Goal: Task Accomplishment & Management: Complete application form

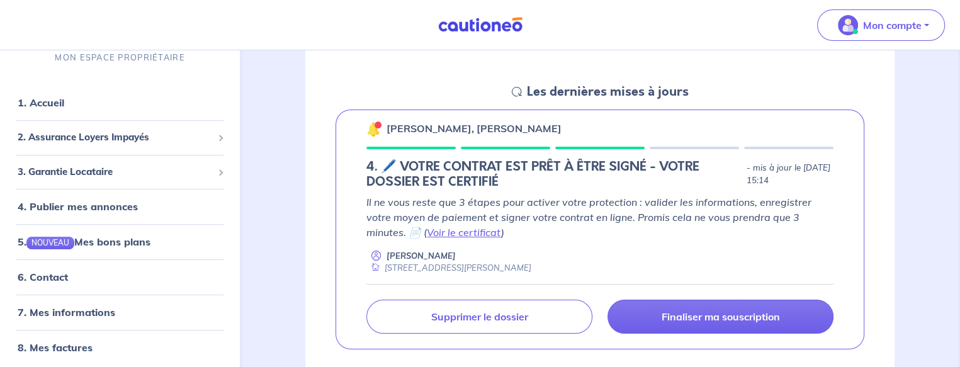
scroll to position [336, 0]
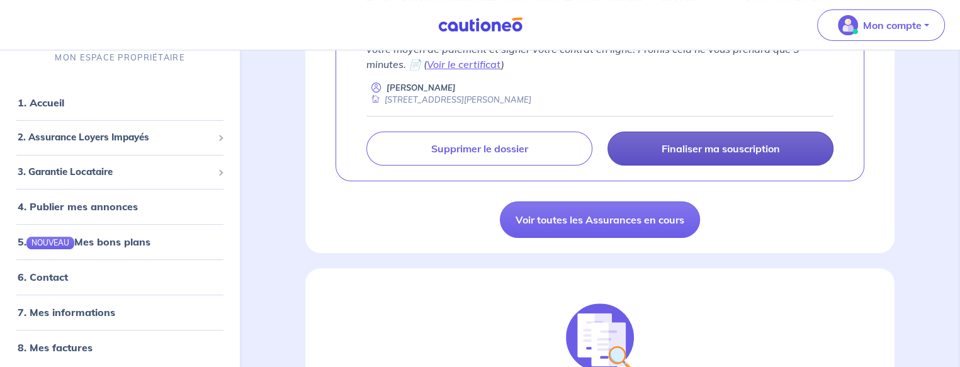
click at [705, 148] on p "Finaliser ma souscription" at bounding box center [721, 148] width 118 height 13
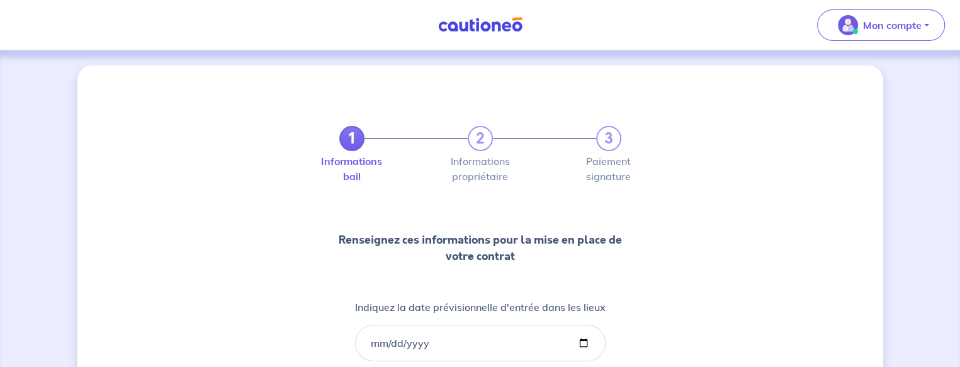
scroll to position [136, 0]
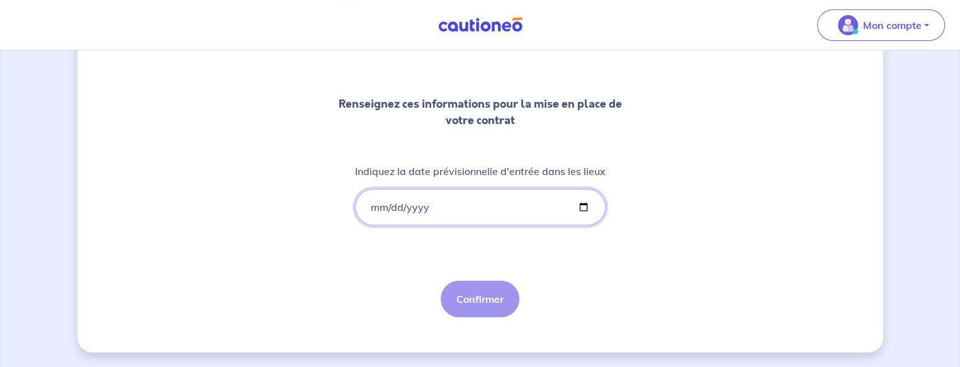
click at [456, 212] on input "Indiquez la date prévisionnelle d'entrée dans les lieux" at bounding box center [480, 207] width 251 height 37
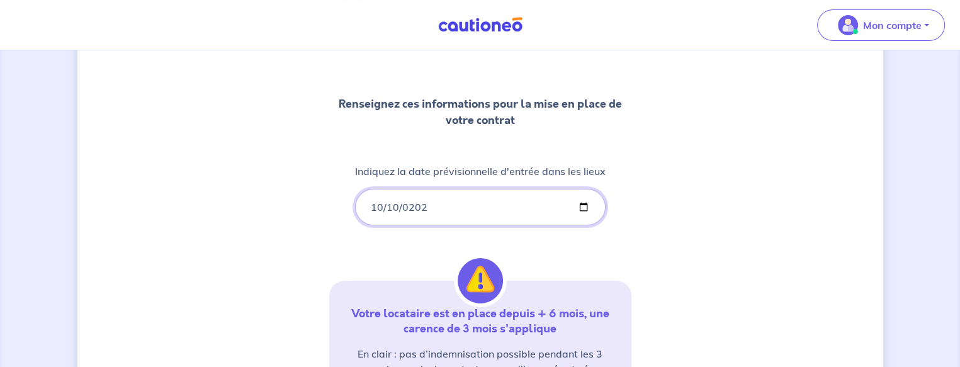
type input "2025-10-10"
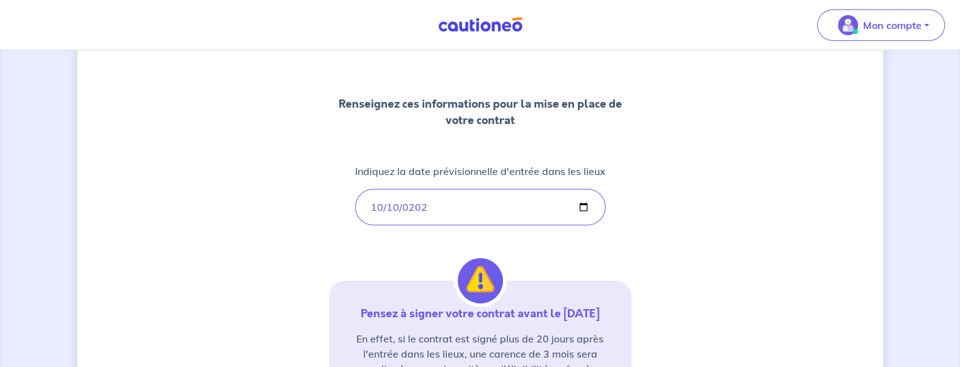
click at [660, 217] on div "1 2 3 Informations bail Informations propriétaire Paiement signature Renseignez…" at bounding box center [480, 233] width 806 height 609
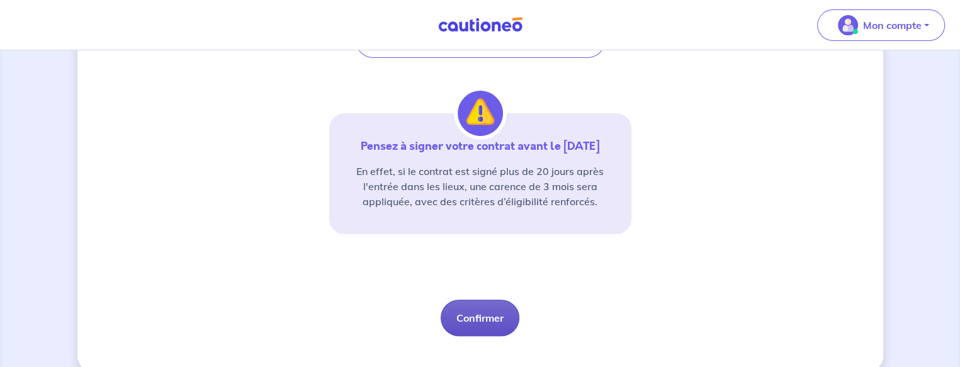
click at [491, 324] on button "Confirmer" at bounding box center [480, 318] width 79 height 37
select select "FR"
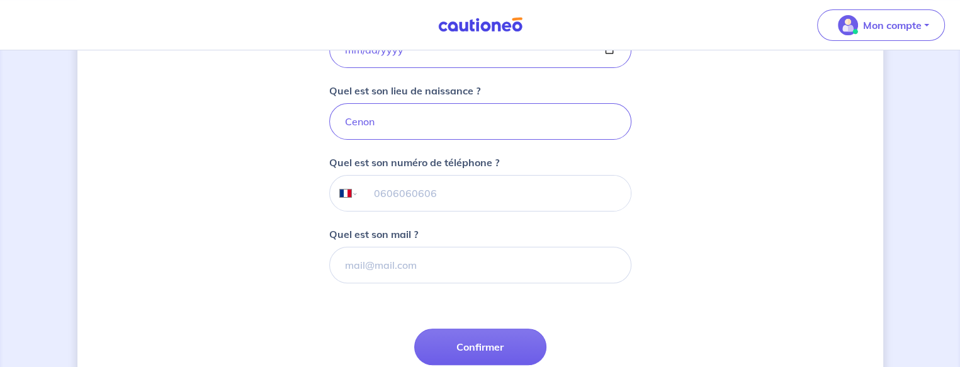
scroll to position [429, 0]
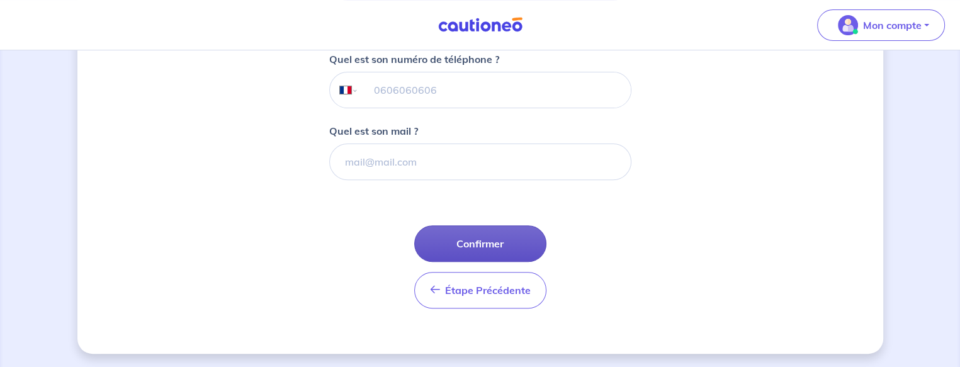
click at [507, 243] on button "Confirmer" at bounding box center [480, 243] width 132 height 37
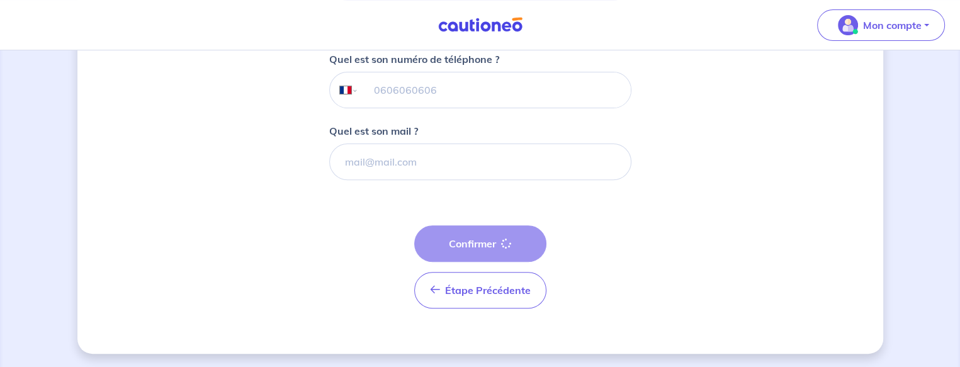
select select "FR"
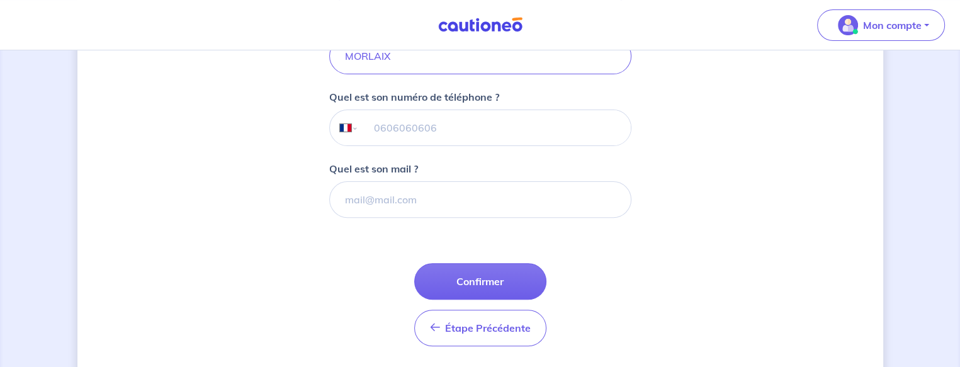
scroll to position [429, 0]
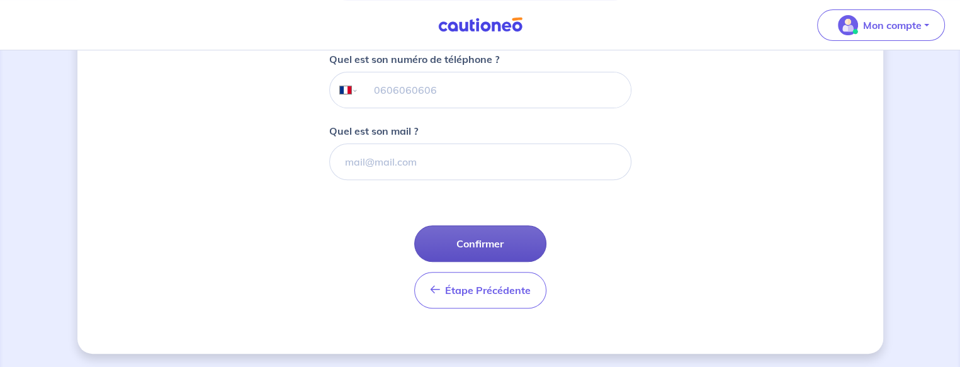
click at [494, 236] on button "Confirmer" at bounding box center [480, 243] width 132 height 37
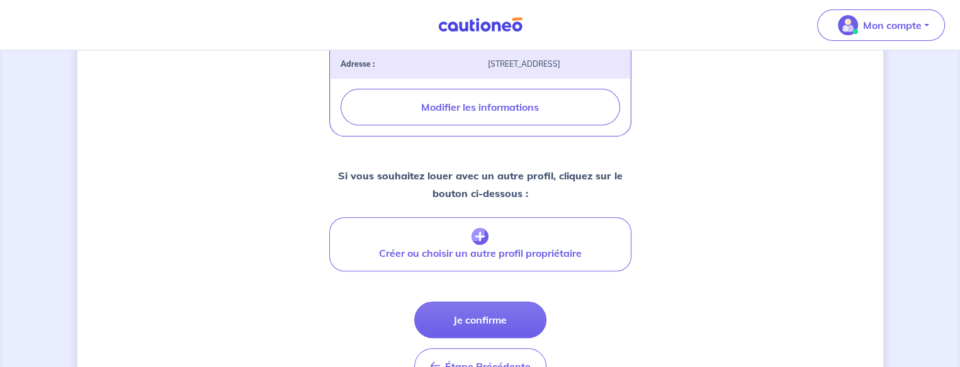
scroll to position [560, 0]
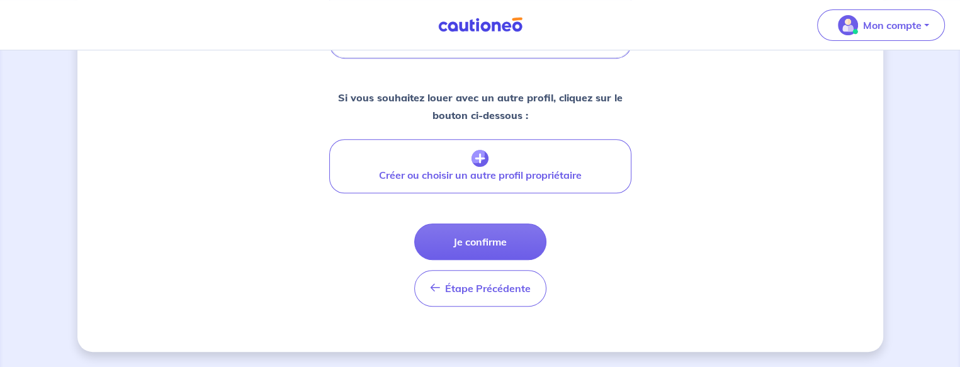
drag, startPoint x: 506, startPoint y: 247, endPoint x: 596, endPoint y: 236, distance: 90.7
click at [507, 247] on button "Je confirme" at bounding box center [480, 242] width 132 height 37
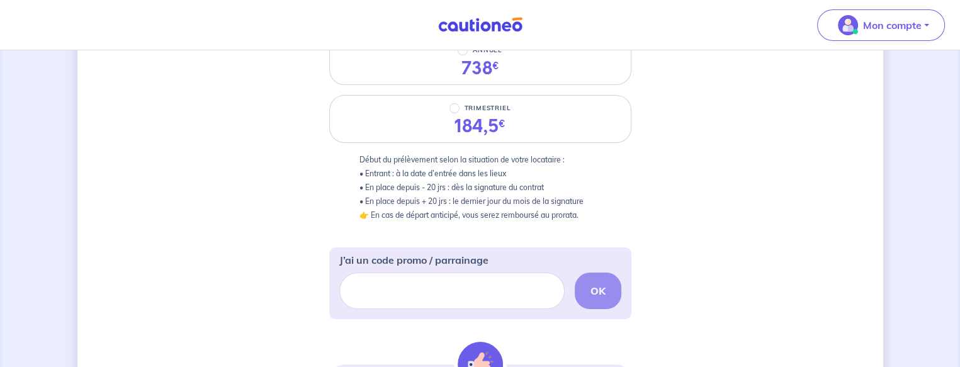
scroll to position [167, 0]
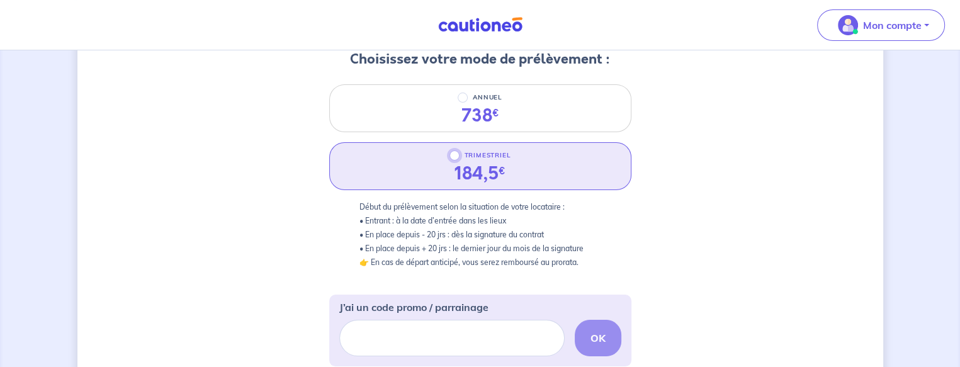
click at [453, 155] on input "TRIMESTRIEL" at bounding box center [455, 155] width 10 height 10
radio input "true"
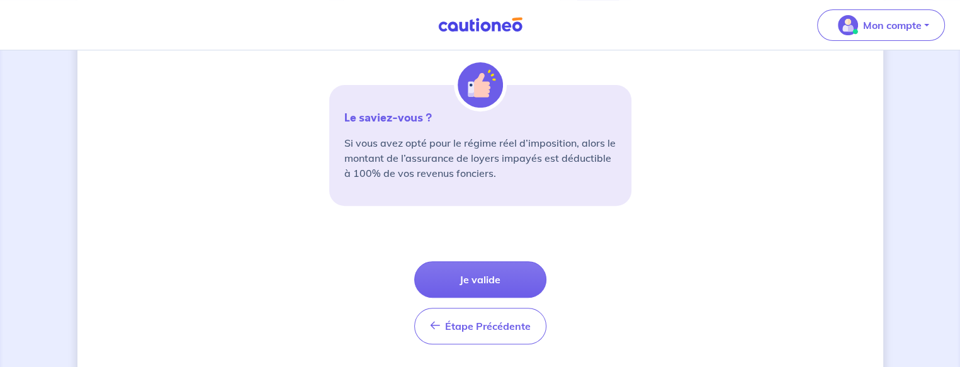
scroll to position [504, 0]
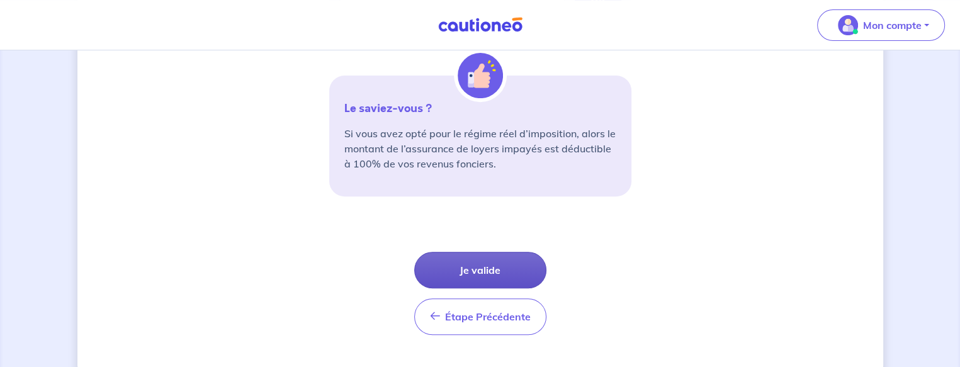
click at [498, 259] on button "Je valide" at bounding box center [480, 270] width 132 height 37
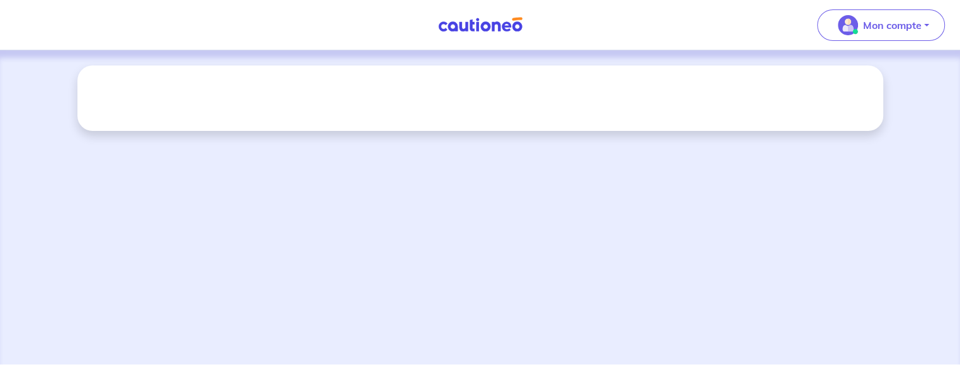
scroll to position [477, 0]
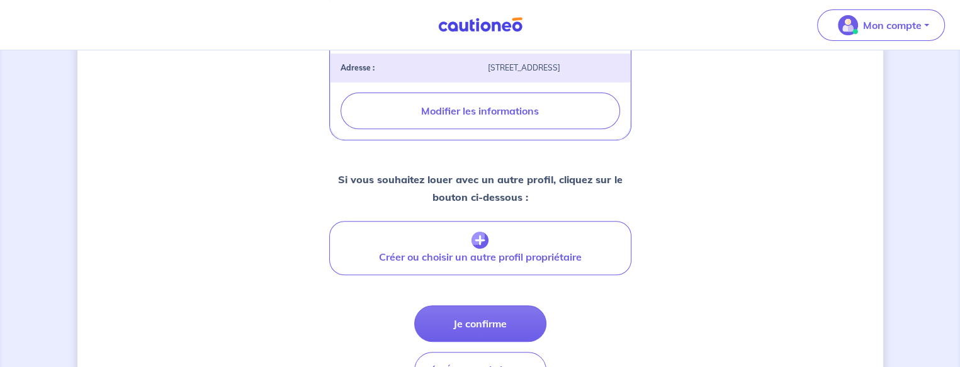
select select "FR"
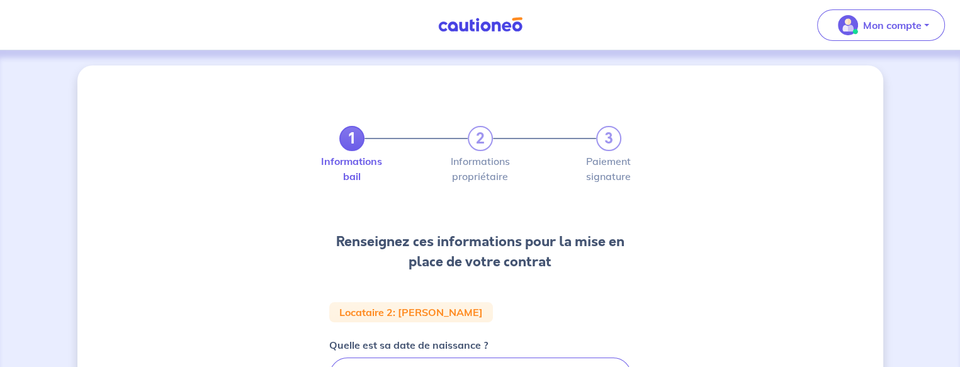
select select "FR"
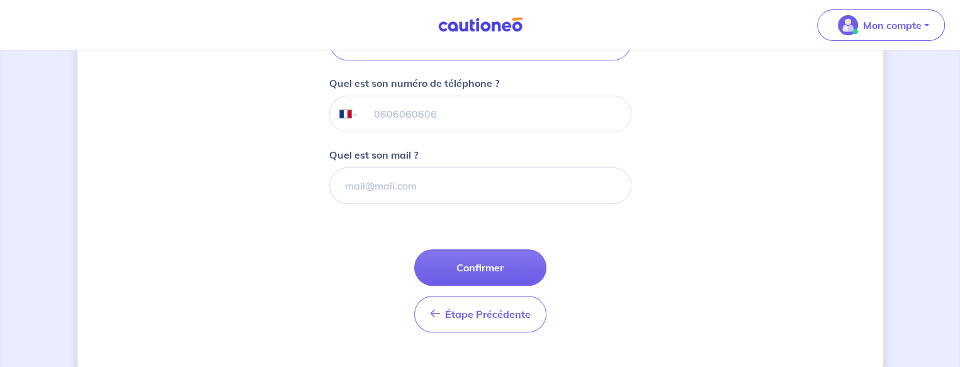
scroll to position [429, 0]
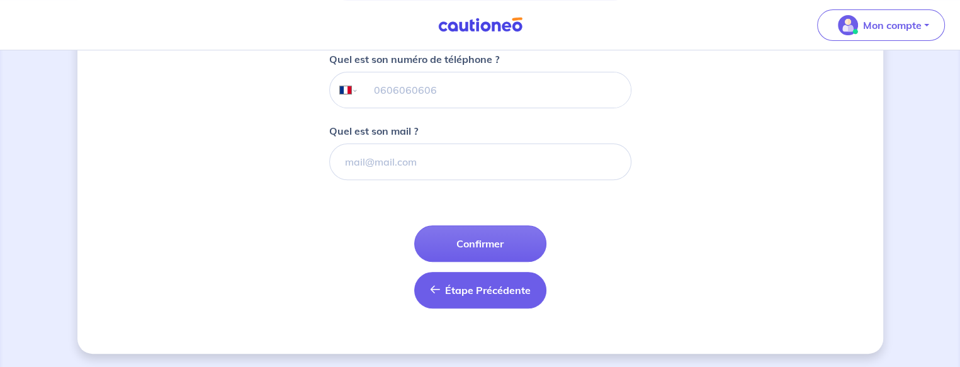
click at [438, 292] on icon "button" at bounding box center [435, 290] width 10 height 10
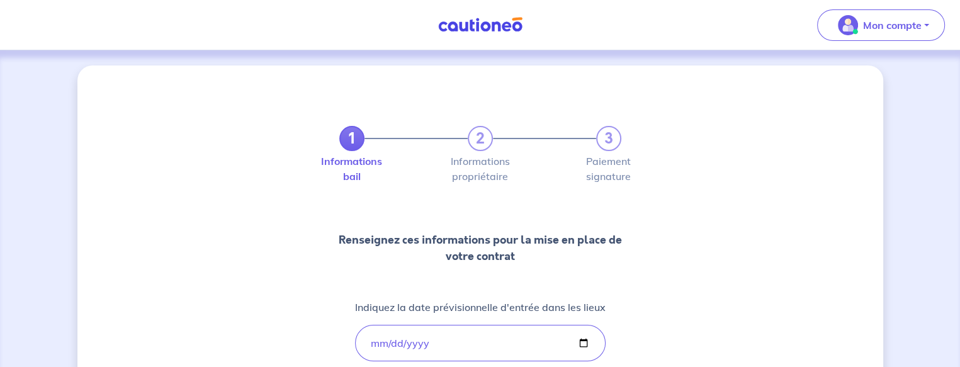
select select "FR"
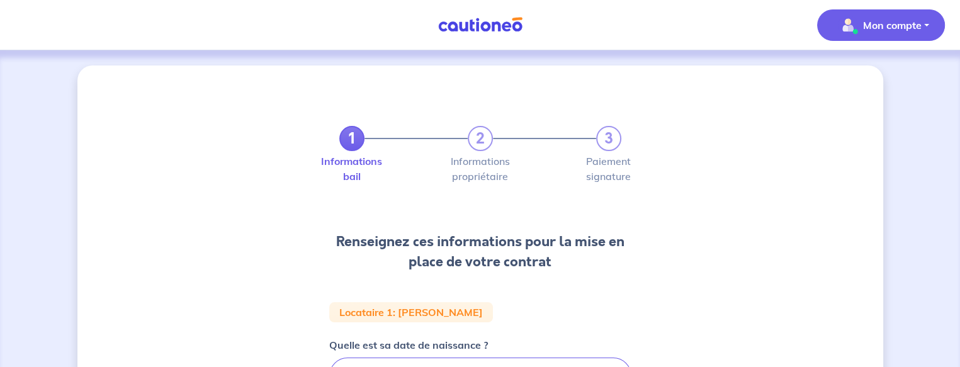
click at [863, 25] on p "Mon compte" at bounding box center [892, 25] width 59 height 15
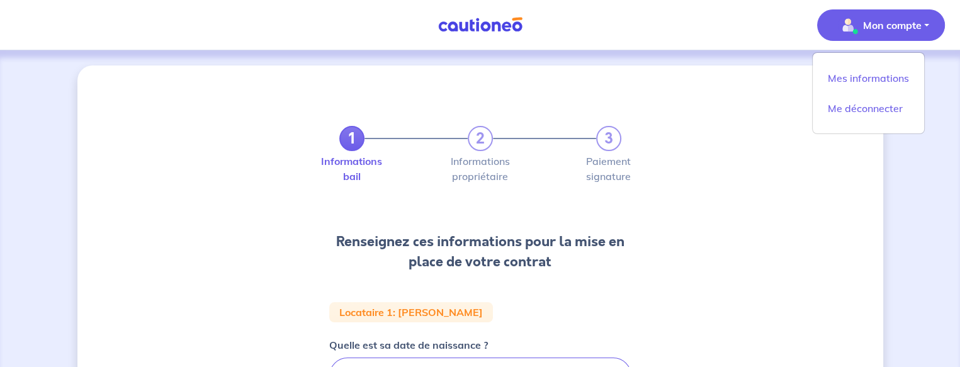
click at [466, 30] on img at bounding box center [480, 25] width 94 height 16
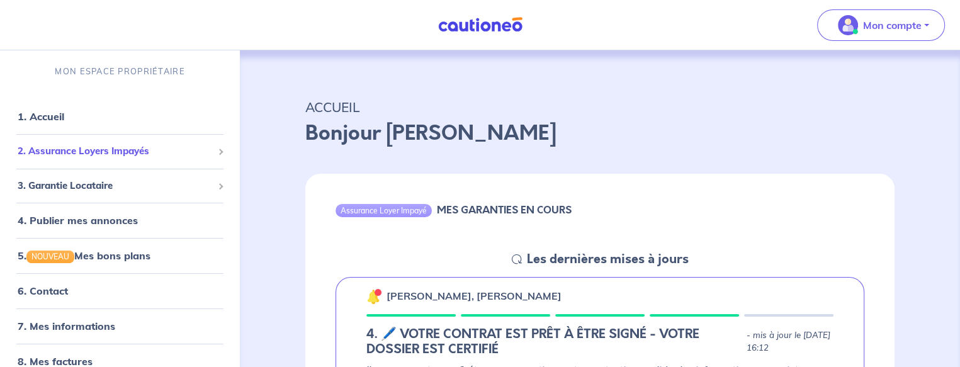
click at [120, 147] on span "2. Assurance Loyers Impayés" at bounding box center [115, 151] width 195 height 14
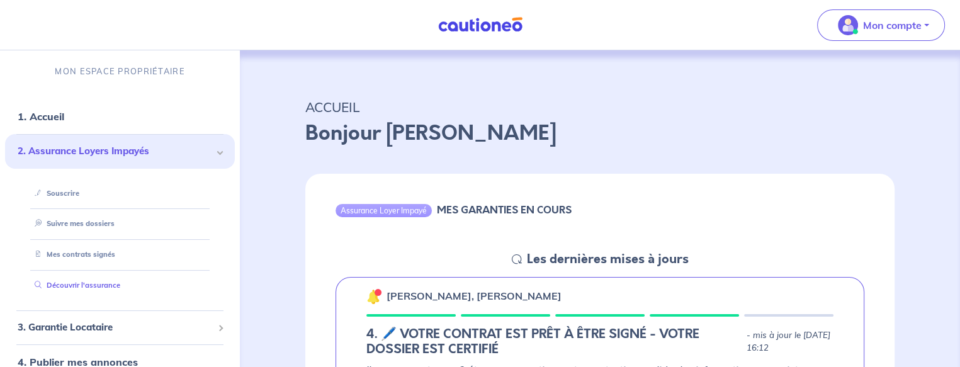
click at [105, 283] on link "Découvrir l'assurance" at bounding box center [75, 285] width 91 height 9
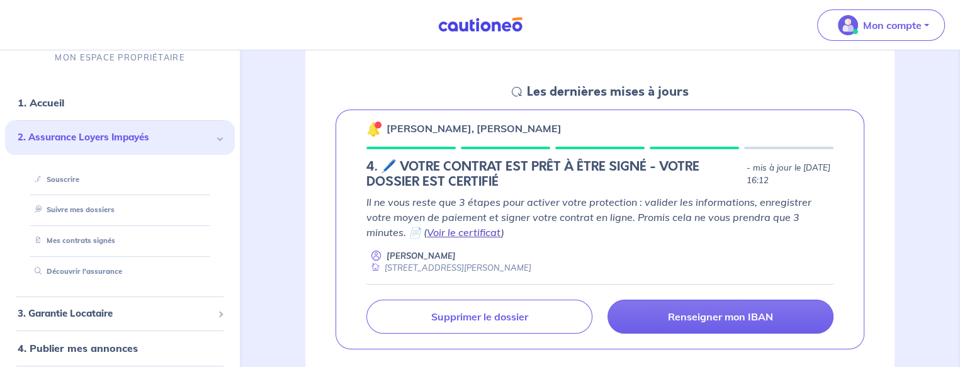
click at [427, 229] on link "Voir le certificat" at bounding box center [464, 232] width 74 height 13
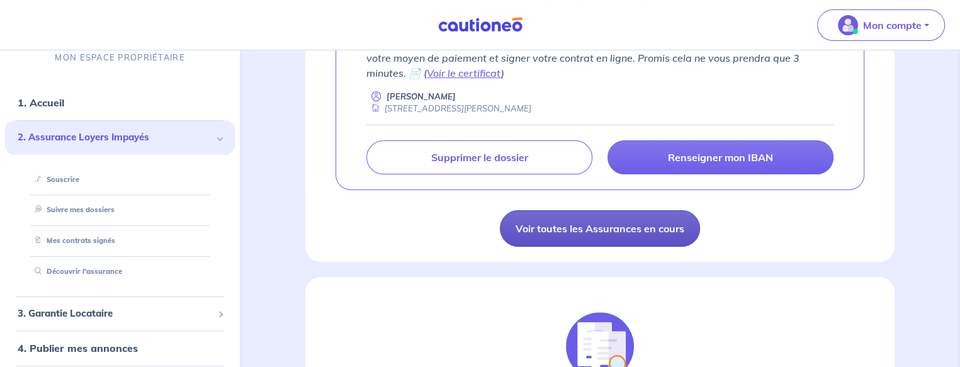
scroll to position [336, 0]
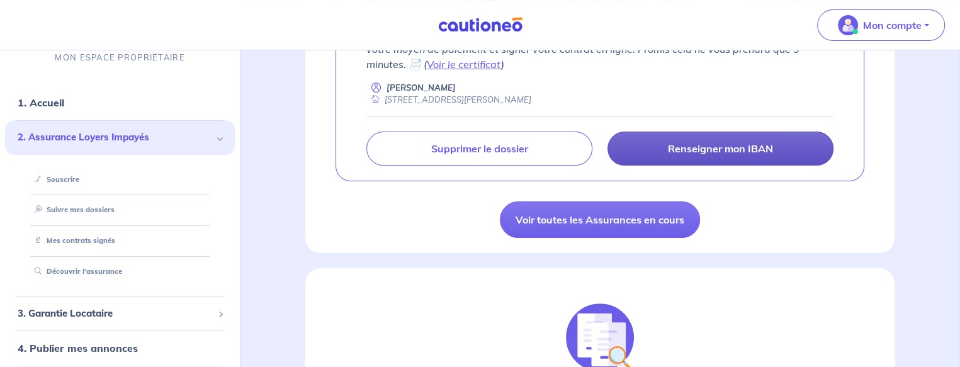
click at [698, 154] on p "Renseigner mon IBAN" at bounding box center [720, 148] width 105 height 13
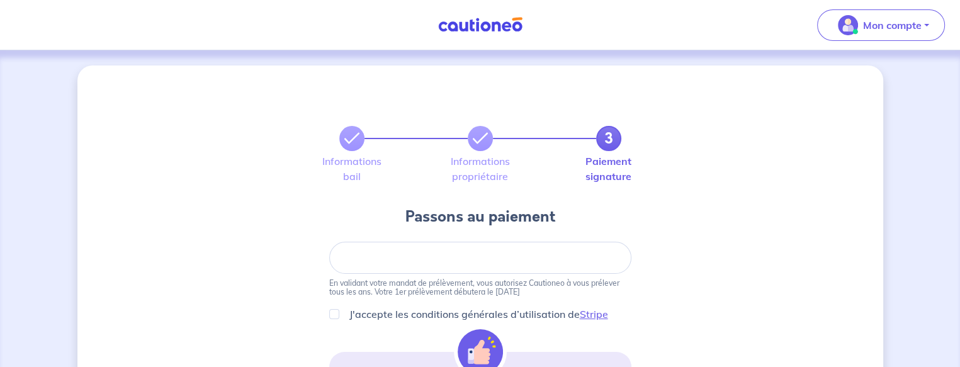
scroll to position [167, 0]
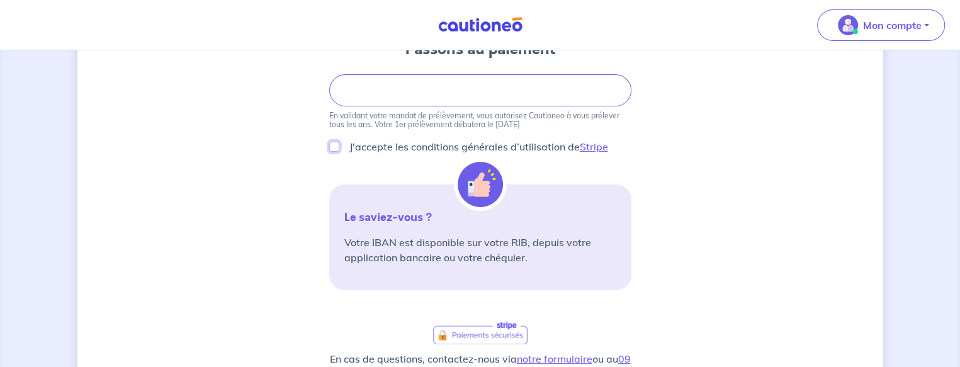
click at [334, 145] on input "J'accepte les conditions générales d’utilisation de Stripe" at bounding box center [334, 147] width 10 height 10
checkbox input "true"
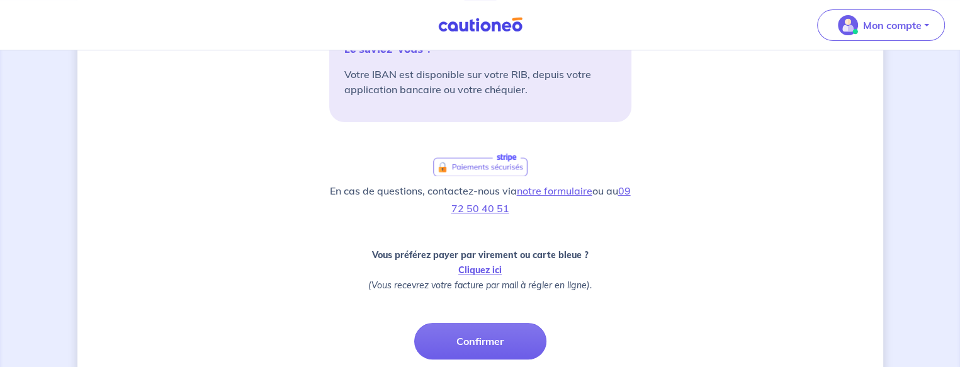
scroll to position [433, 0]
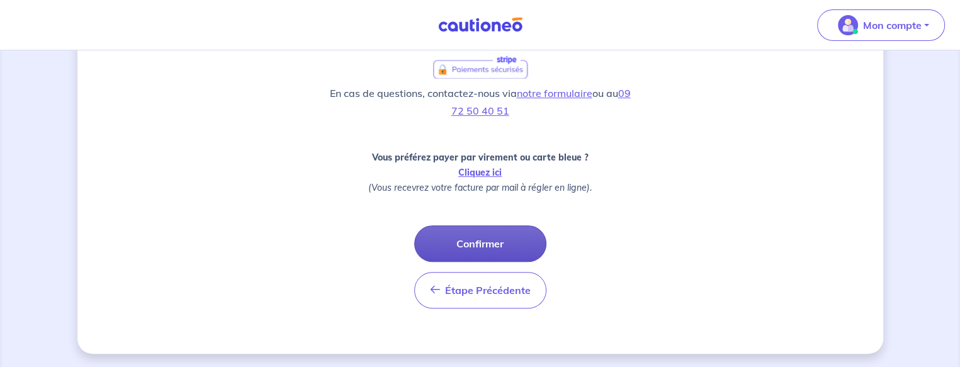
click at [482, 239] on button "Confirmer" at bounding box center [480, 243] width 132 height 37
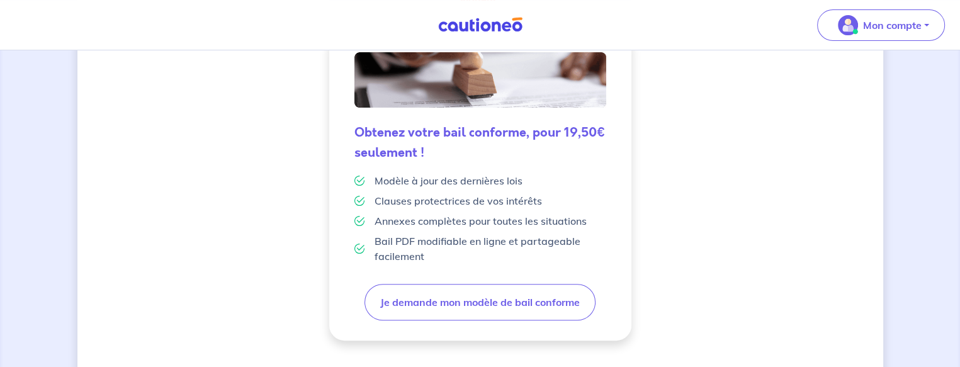
scroll to position [426, 0]
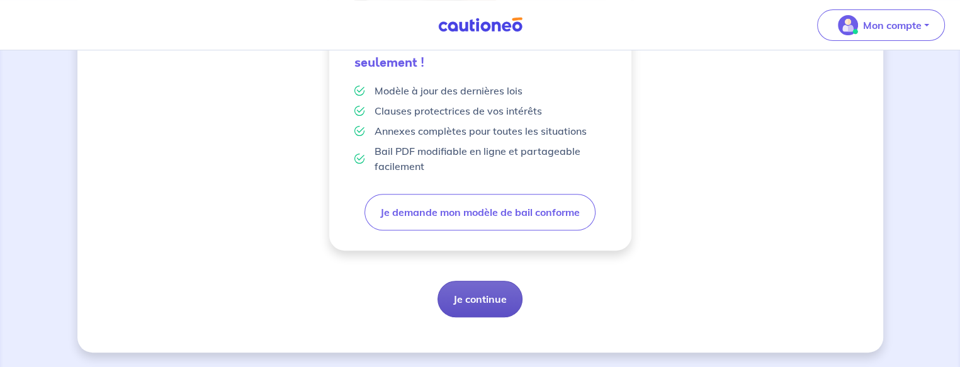
click at [494, 292] on button "Je continue" at bounding box center [480, 299] width 85 height 37
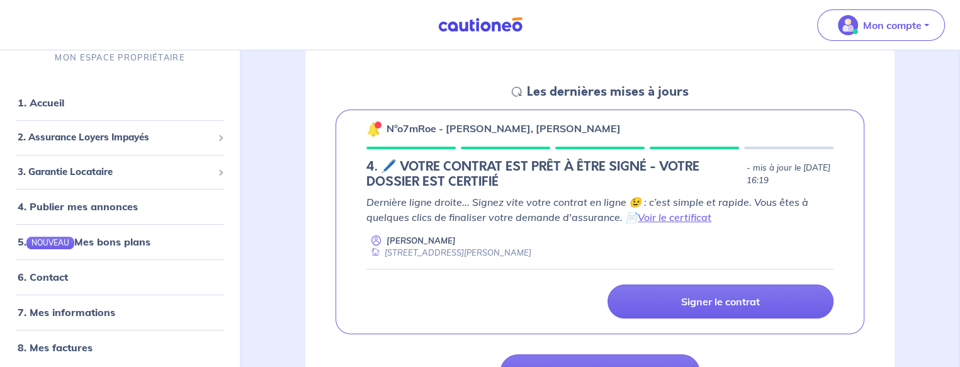
scroll to position [336, 0]
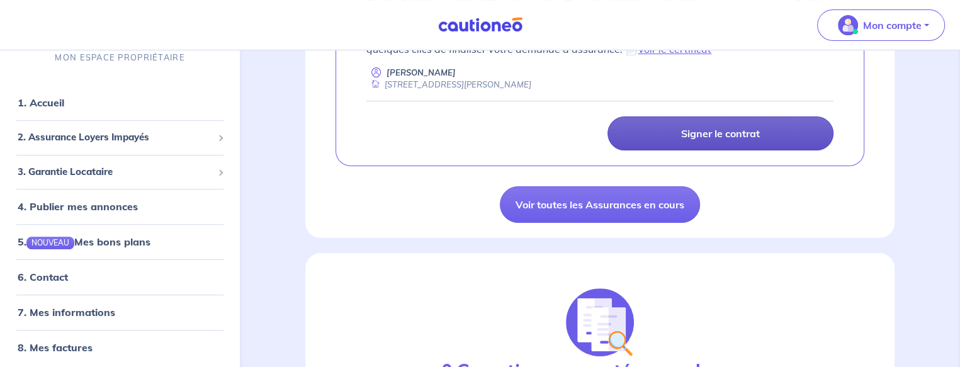
click at [723, 137] on p "Signer le contrat" at bounding box center [720, 133] width 79 height 13
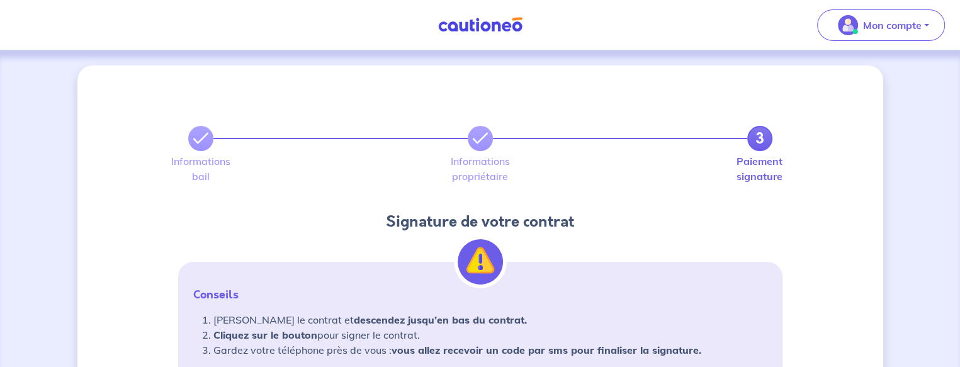
scroll to position [167, 0]
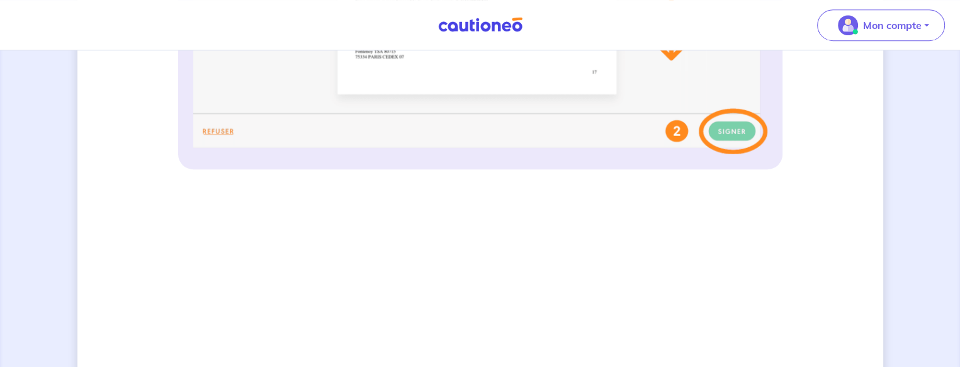
scroll to position [705, 0]
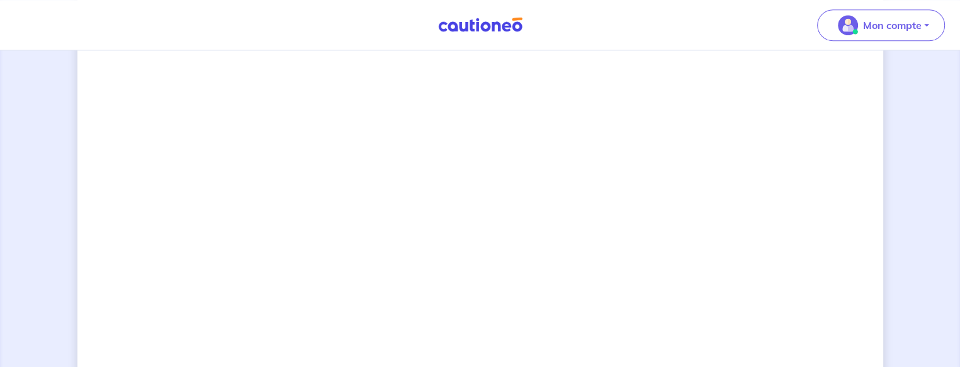
scroll to position [1041, 0]
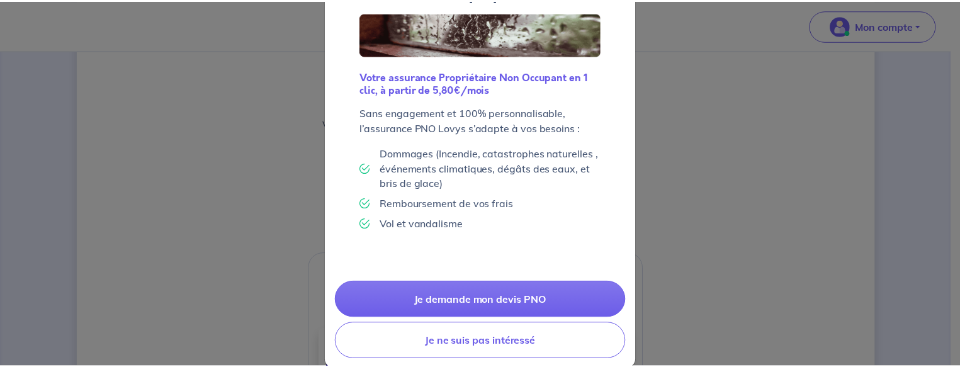
scroll to position [133, 0]
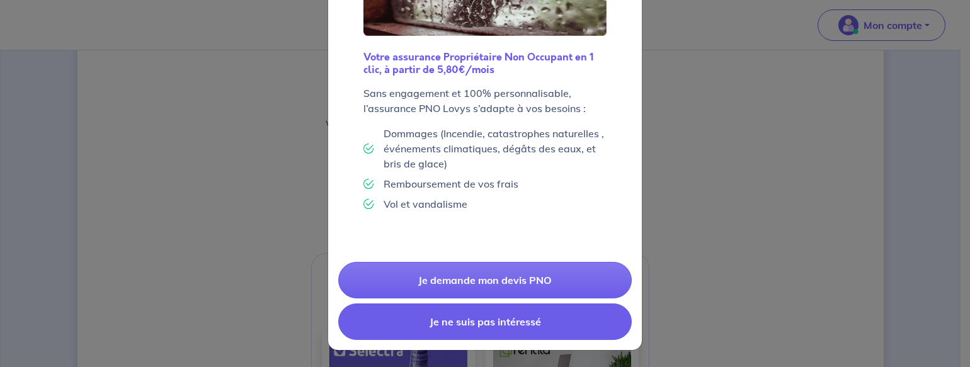
click at [521, 331] on button "Je ne suis pas intéressé" at bounding box center [484, 321] width 293 height 37
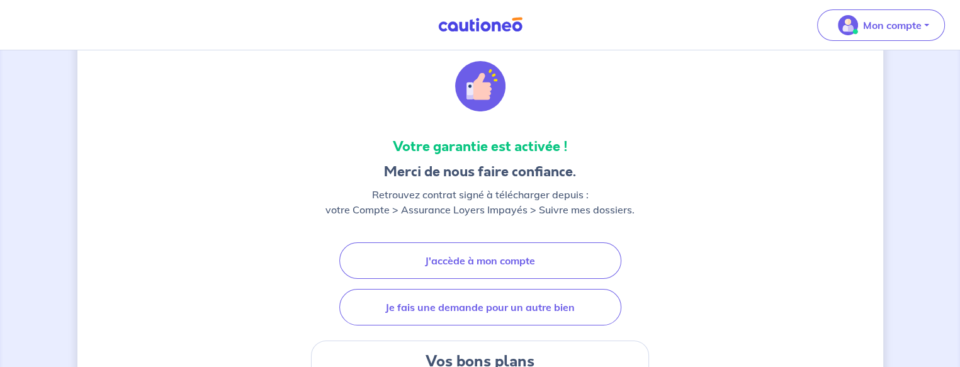
scroll to position [78, 0]
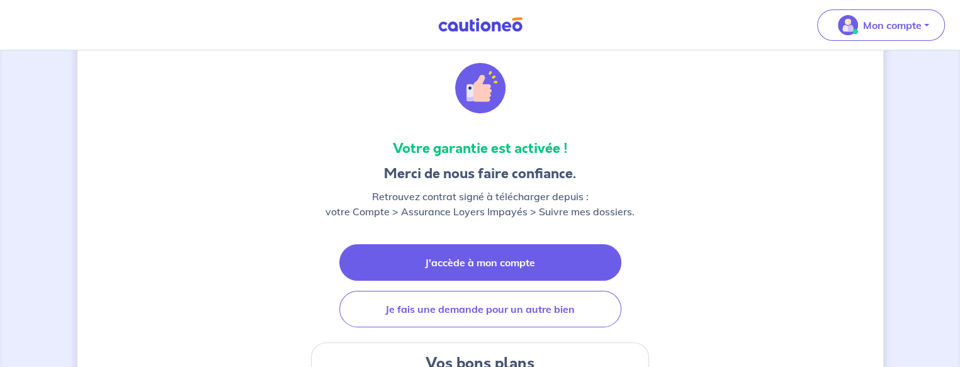
click at [533, 266] on link "J'accède à mon compte" at bounding box center [480, 262] width 282 height 37
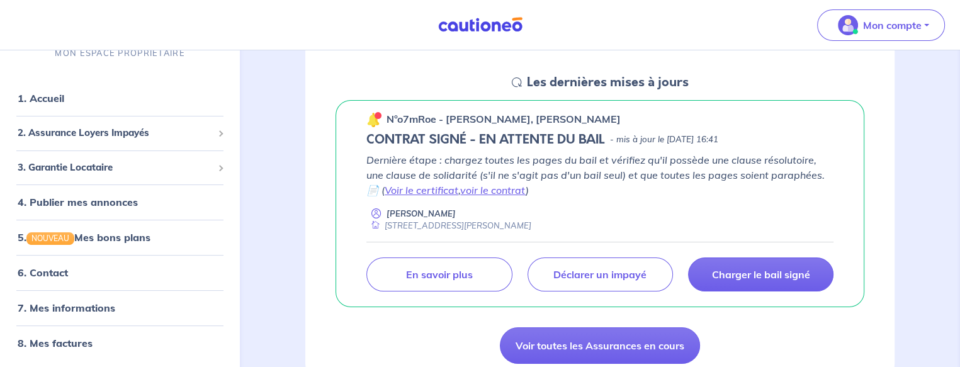
scroll to position [167, 0]
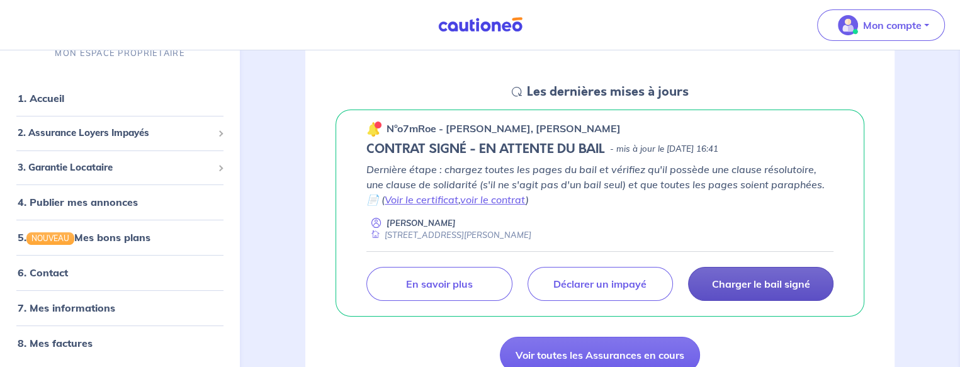
click at [747, 284] on p "Charger le bail signé" at bounding box center [760, 284] width 98 height 13
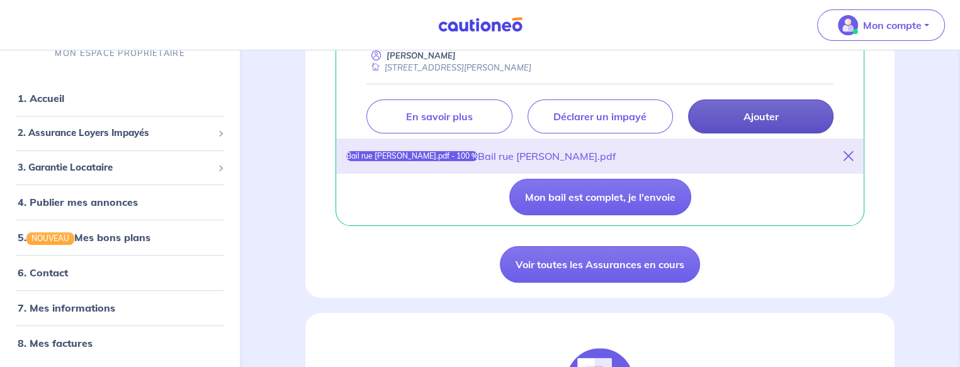
scroll to position [336, 0]
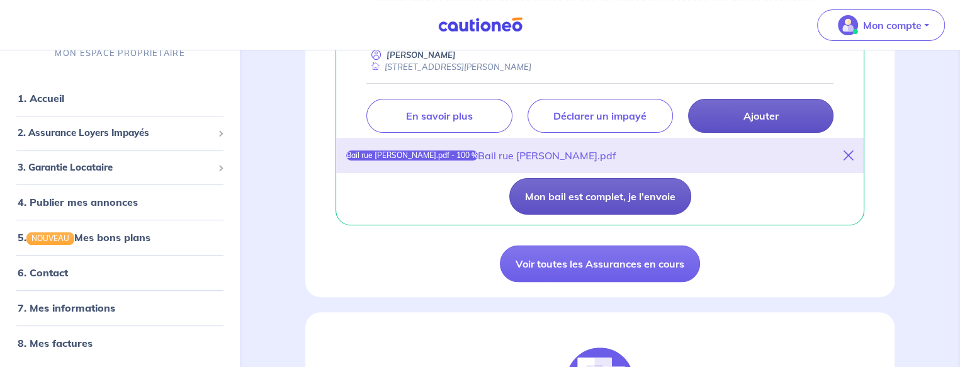
click at [576, 195] on button "Mon bail est complet, je l'envoie" at bounding box center [600, 196] width 182 height 37
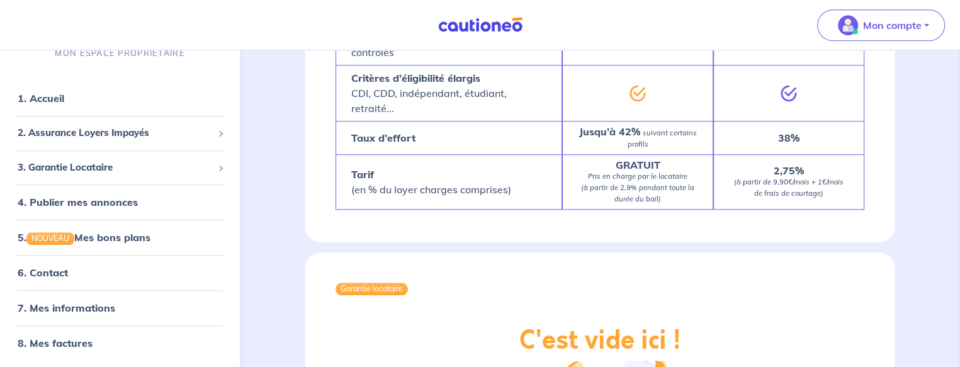
scroll to position [1511, 0]
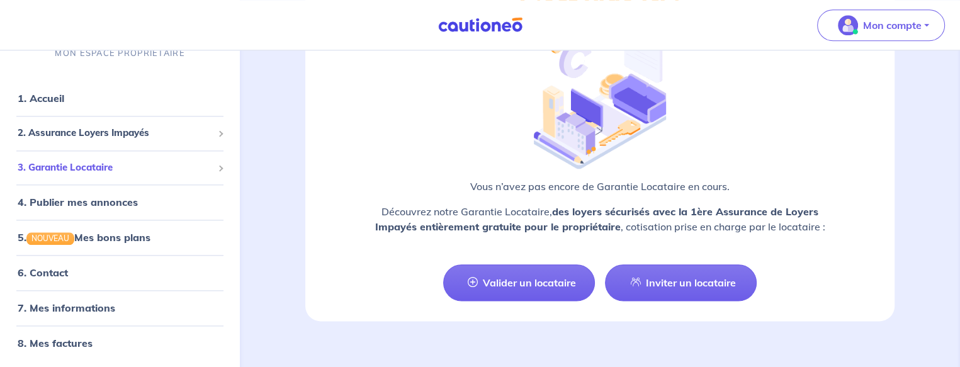
click at [103, 171] on span "3. Garantie Locataire" at bounding box center [115, 168] width 195 height 14
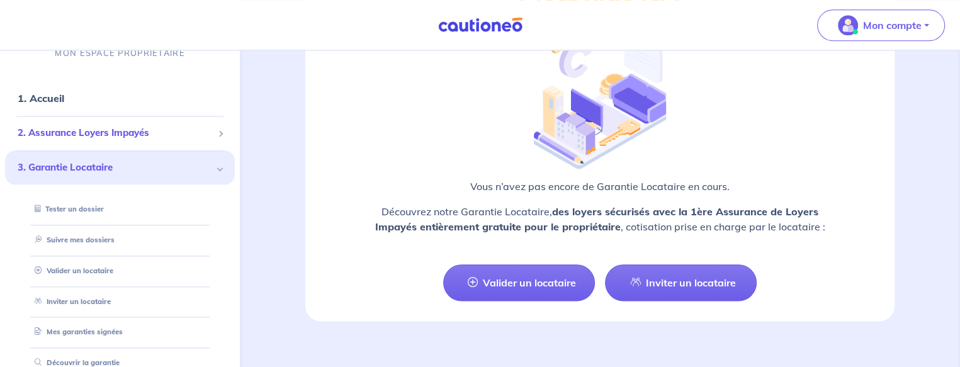
click at [108, 137] on span "2. Assurance Loyers Impayés" at bounding box center [115, 133] width 195 height 14
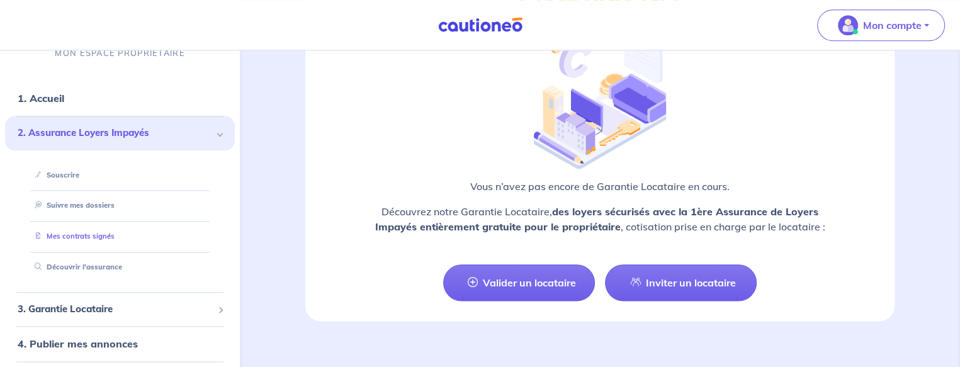
click at [103, 233] on link "Mes contrats signés" at bounding box center [72, 236] width 85 height 9
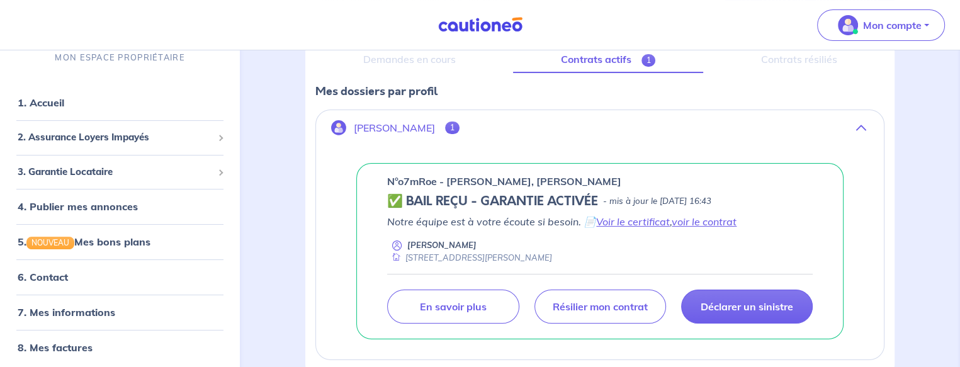
scroll to position [239, 0]
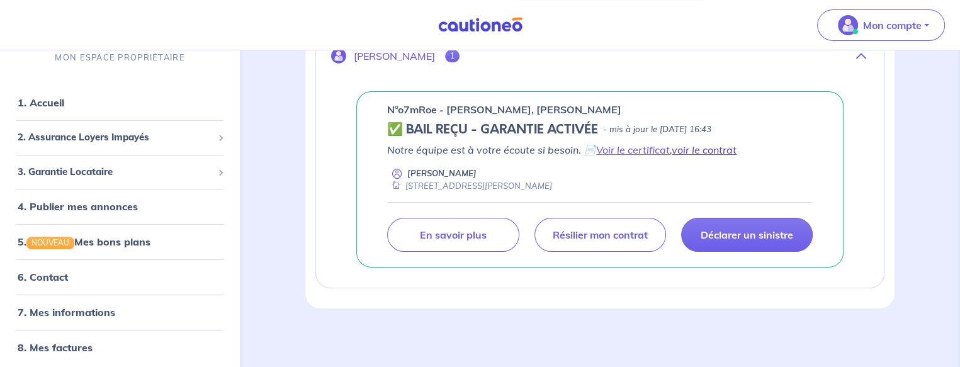
click at [710, 148] on link "voir le contrat" at bounding box center [704, 150] width 65 height 13
click at [108, 310] on link "7. Mes informations" at bounding box center [65, 313] width 94 height 13
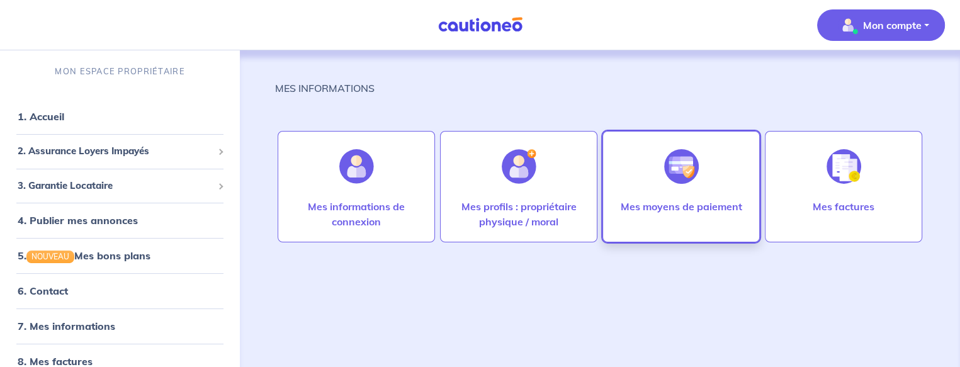
click at [666, 195] on div at bounding box center [681, 166] width 55 height 65
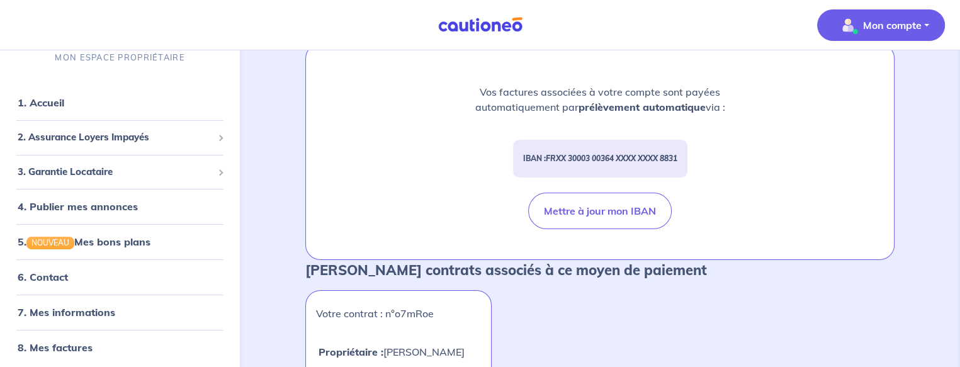
scroll to position [291, 0]
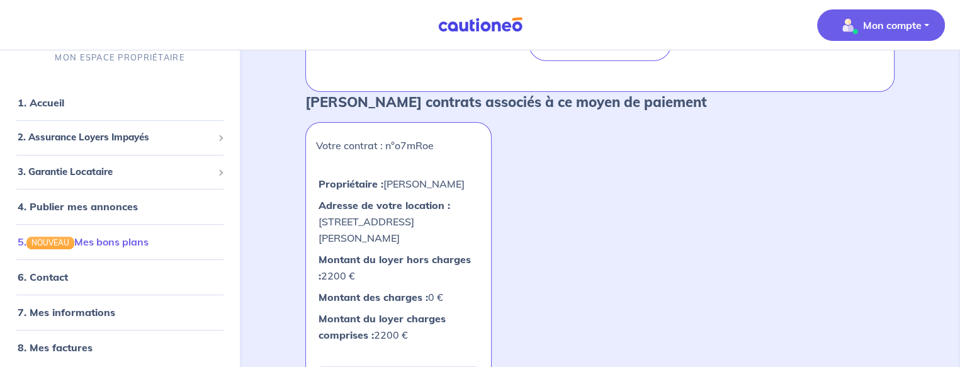
click at [135, 247] on link "5. NOUVEAU Mes bons plans" at bounding box center [83, 241] width 131 height 13
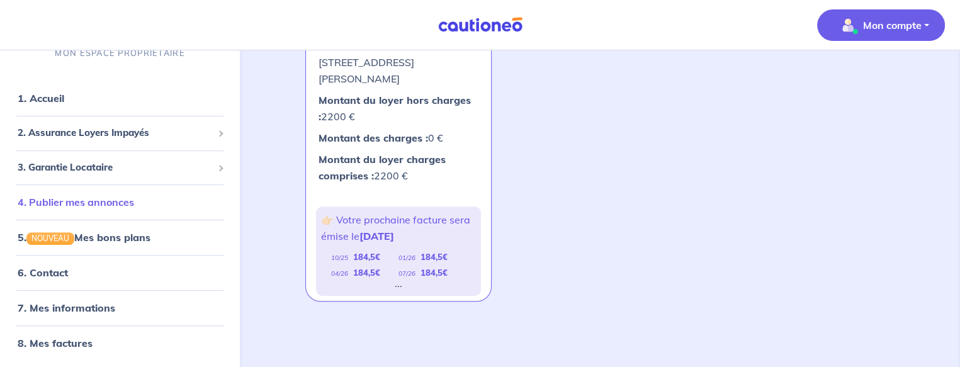
scroll to position [458, 0]
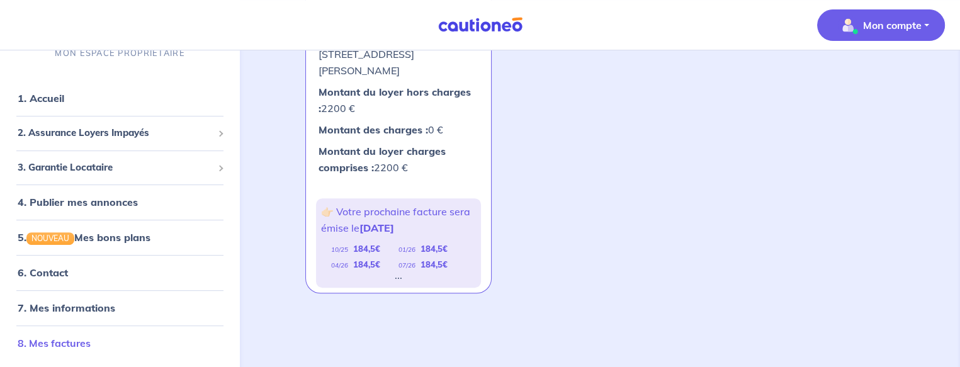
click at [63, 340] on link "8. Mes factures" at bounding box center [54, 343] width 73 height 13
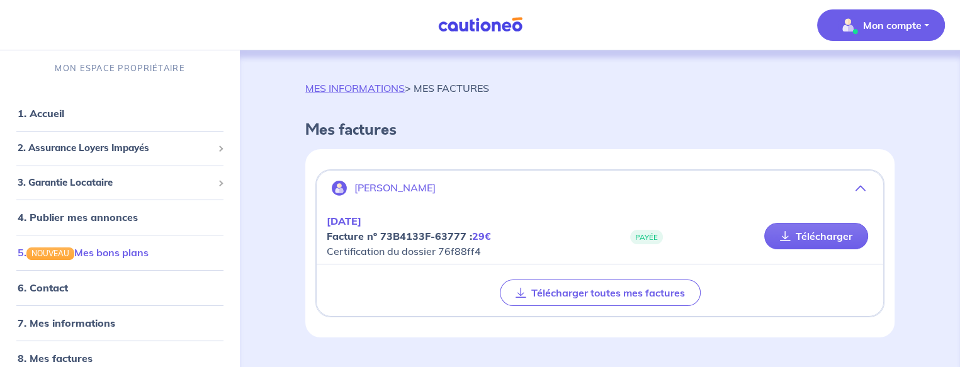
scroll to position [4, 0]
click at [76, 353] on link "8. Mes factures" at bounding box center [54, 357] width 73 height 13
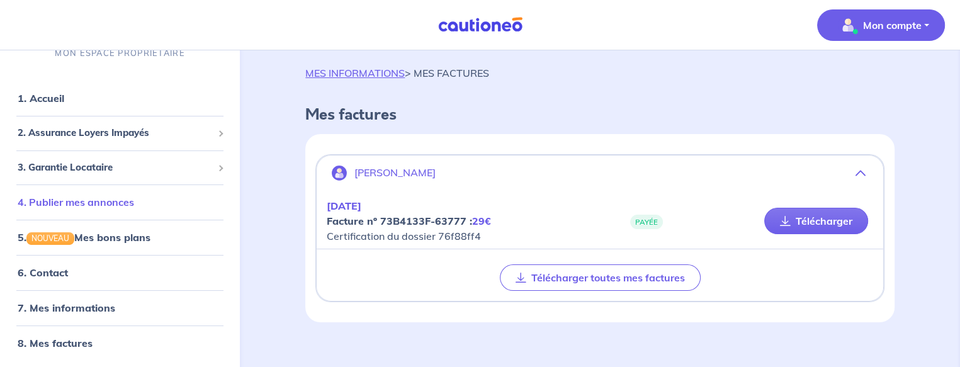
scroll to position [30, 0]
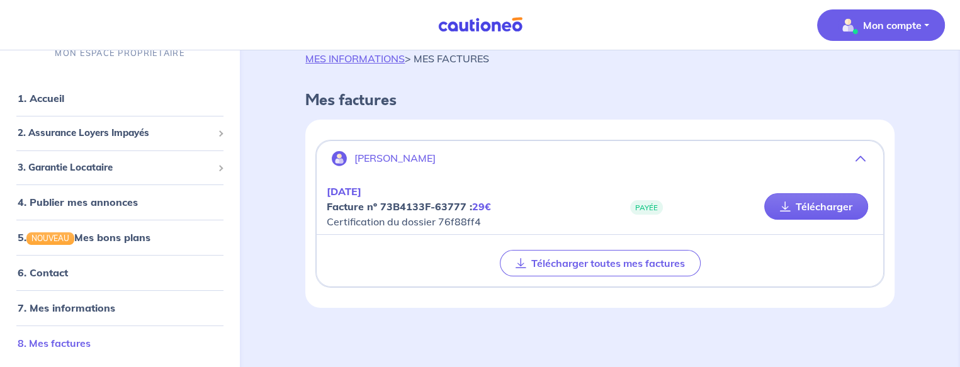
click at [67, 342] on link "8. Mes factures" at bounding box center [54, 343] width 73 height 13
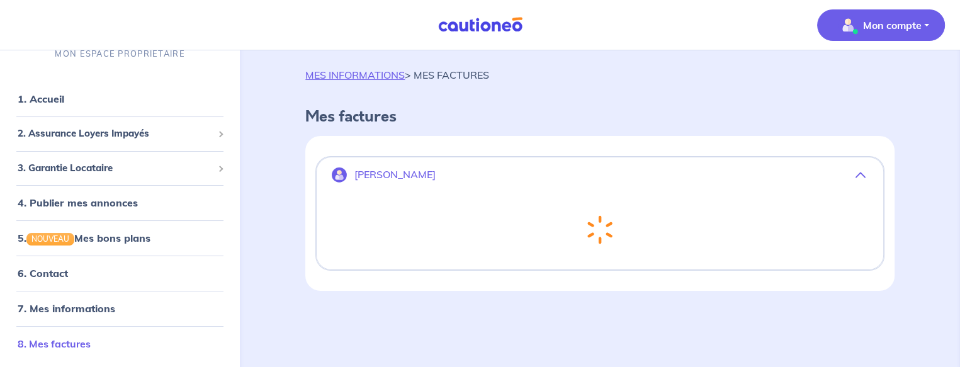
scroll to position [0, 0]
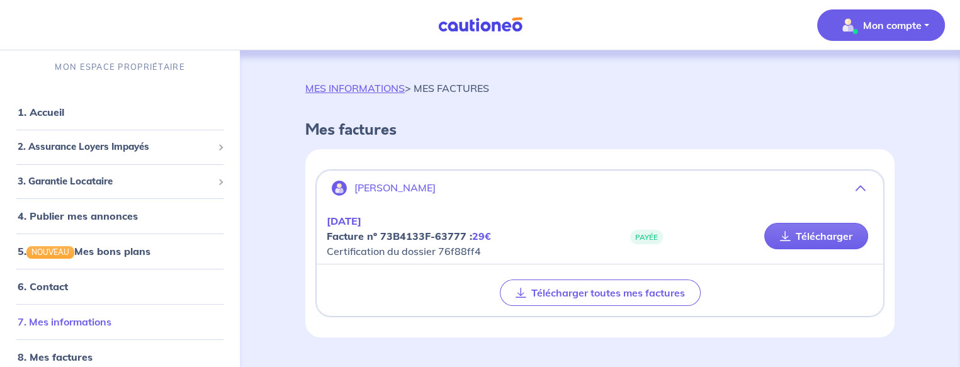
click at [76, 317] on link "7. Mes informations" at bounding box center [65, 321] width 94 height 13
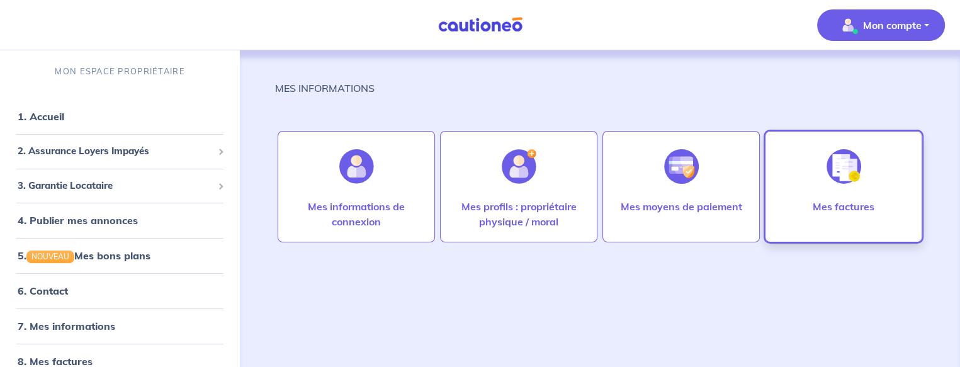
click at [855, 174] on img at bounding box center [844, 166] width 35 height 35
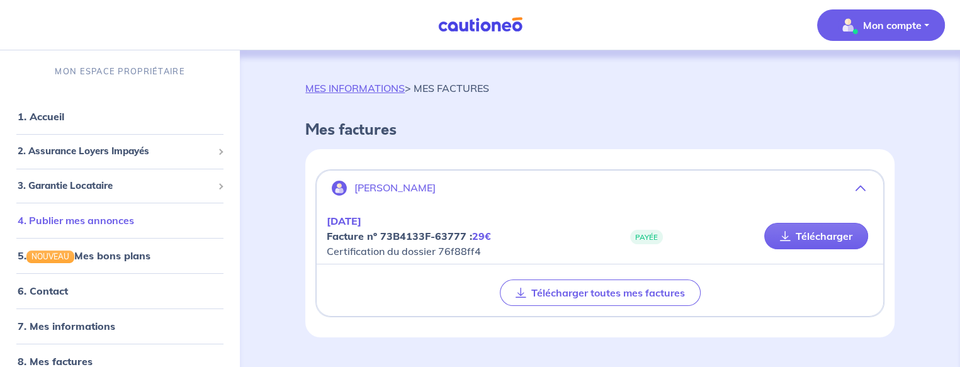
click at [86, 225] on link "4. Publier mes annonces" at bounding box center [76, 220] width 116 height 13
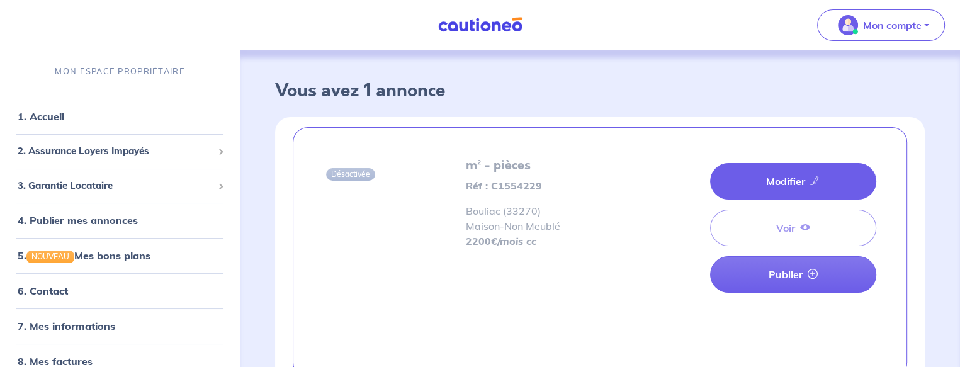
click at [766, 174] on link "Modifier" at bounding box center [793, 181] width 166 height 37
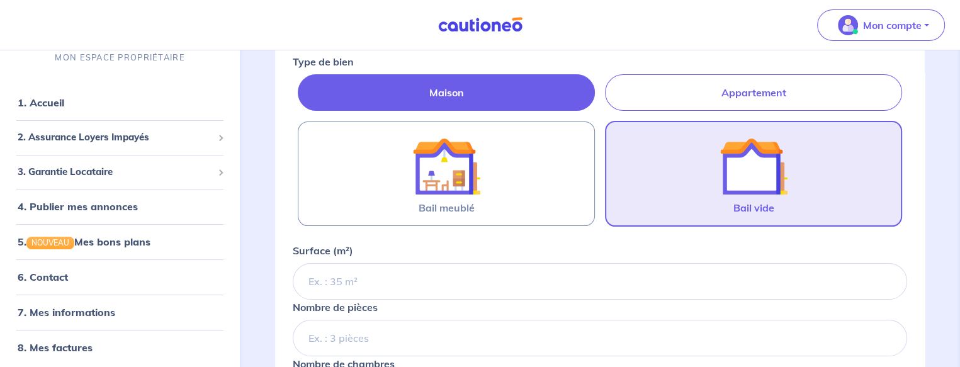
scroll to position [336, 0]
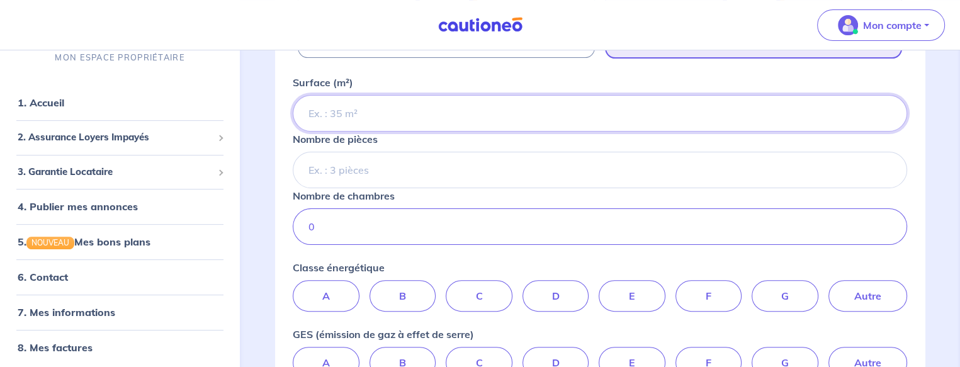
click at [388, 105] on input "Surface (m²)" at bounding box center [600, 113] width 615 height 37
type input "265"
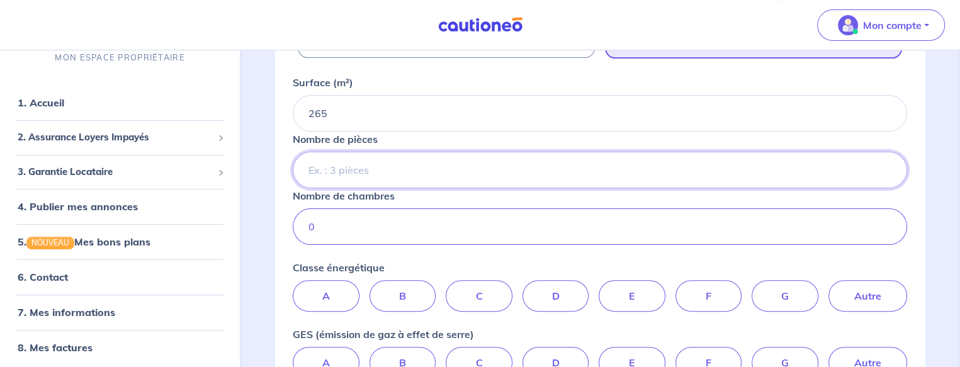
click at [368, 163] on input "Nombre de pièces" at bounding box center [600, 170] width 615 height 37
type input "8"
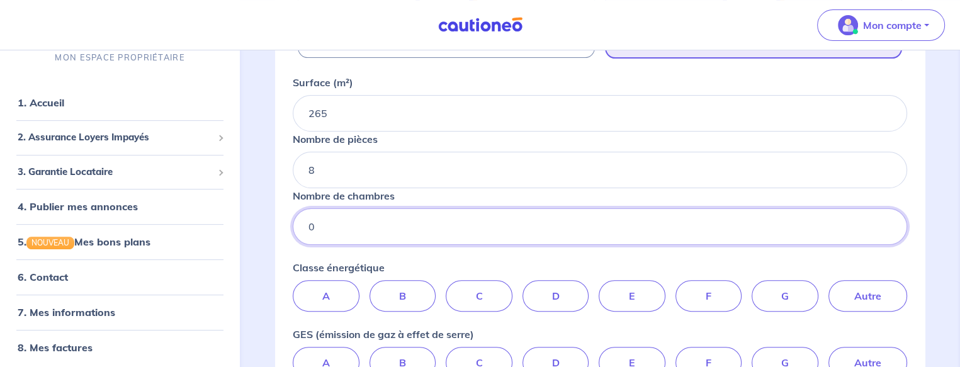
click at [334, 218] on input "0" at bounding box center [600, 226] width 615 height 37
click at [479, 292] on label "C" at bounding box center [479, 295] width 67 height 31
click at [596, 288] on input "C" at bounding box center [600, 284] width 8 height 8
radio input "true"
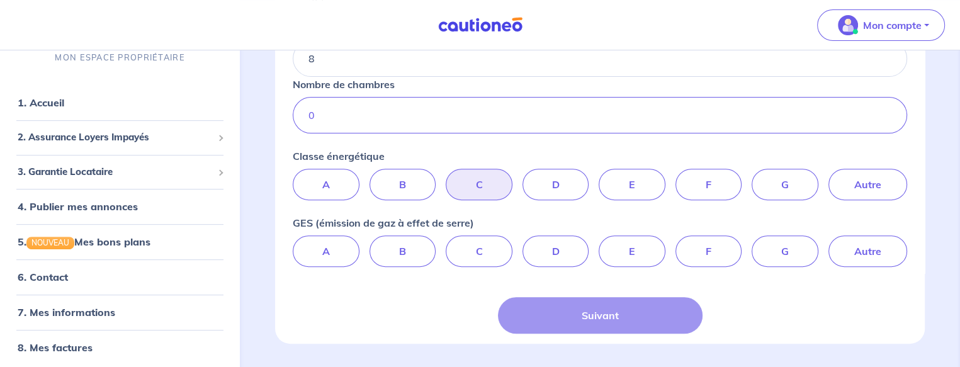
scroll to position [482, 0]
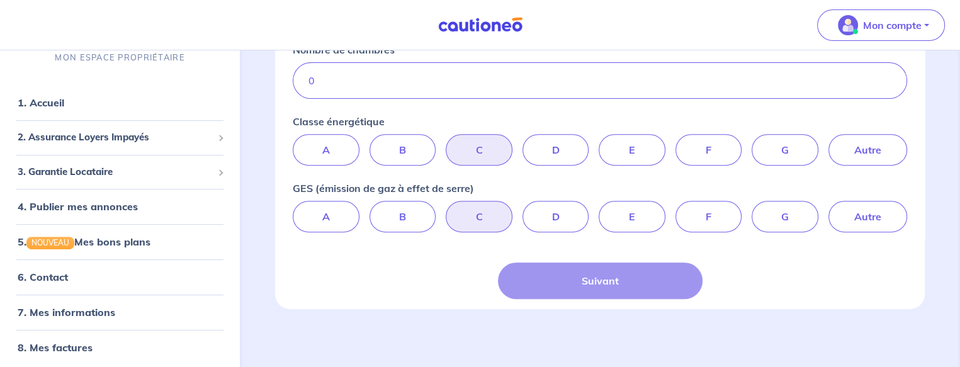
click at [467, 206] on label "C" at bounding box center [479, 216] width 67 height 31
click at [596, 206] on input "C" at bounding box center [600, 205] width 8 height 8
radio input "true"
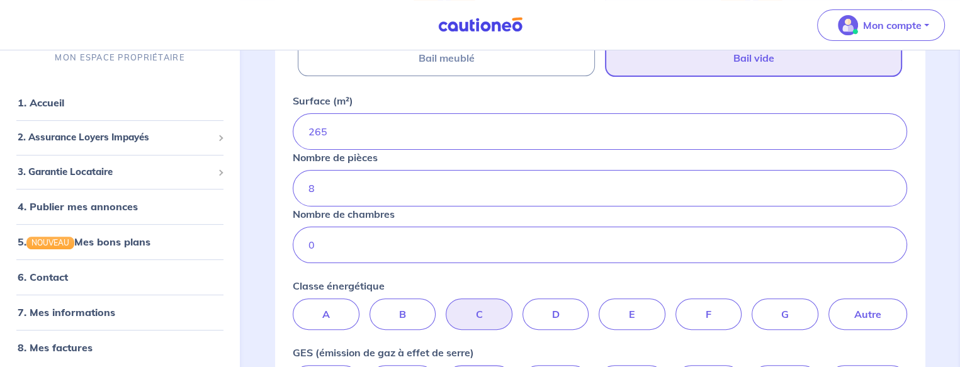
scroll to position [314, 0]
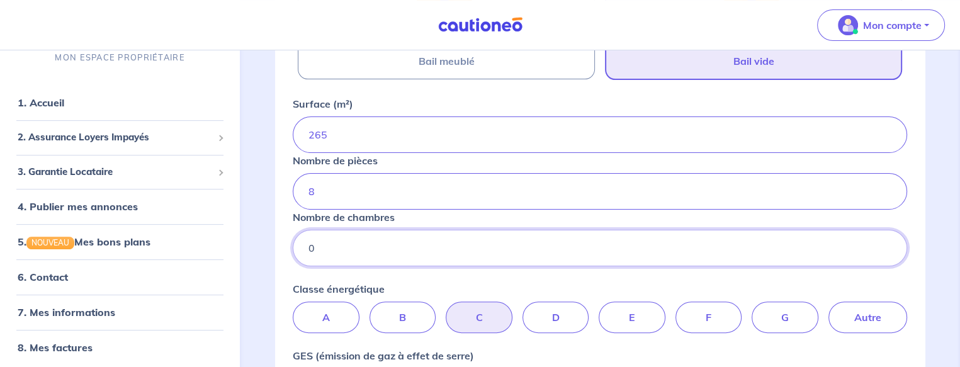
click at [329, 246] on input "0" at bounding box center [600, 248] width 615 height 37
type input "6"
click at [366, 195] on input "8" at bounding box center [600, 191] width 615 height 37
click at [324, 193] on input "8" at bounding box center [600, 191] width 615 height 37
type input "9"
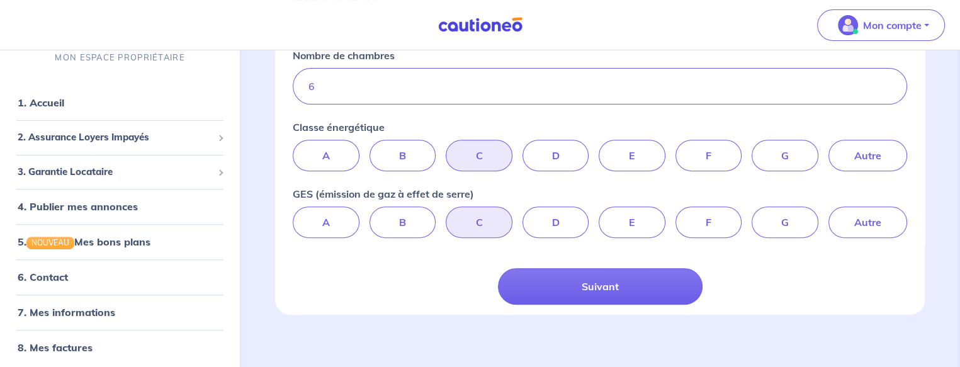
scroll to position [482, 0]
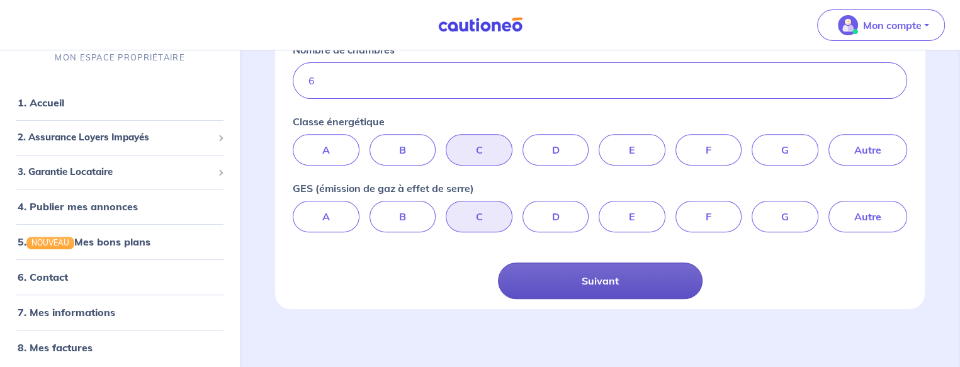
click at [615, 280] on button "Suivant" at bounding box center [600, 281] width 205 height 37
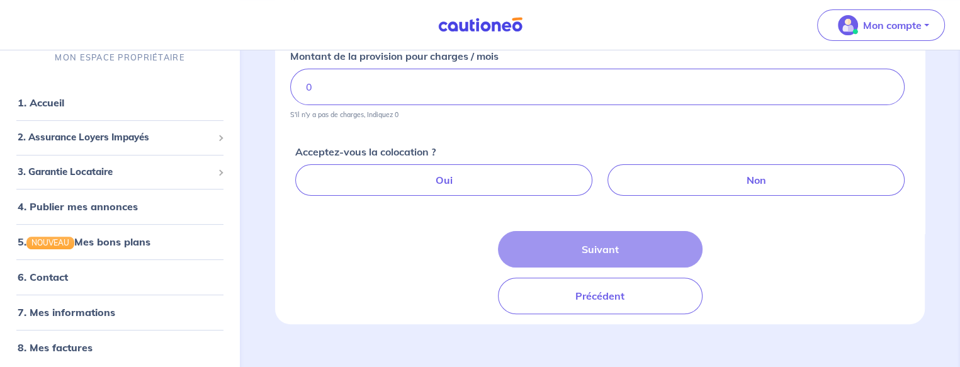
scroll to position [336, 0]
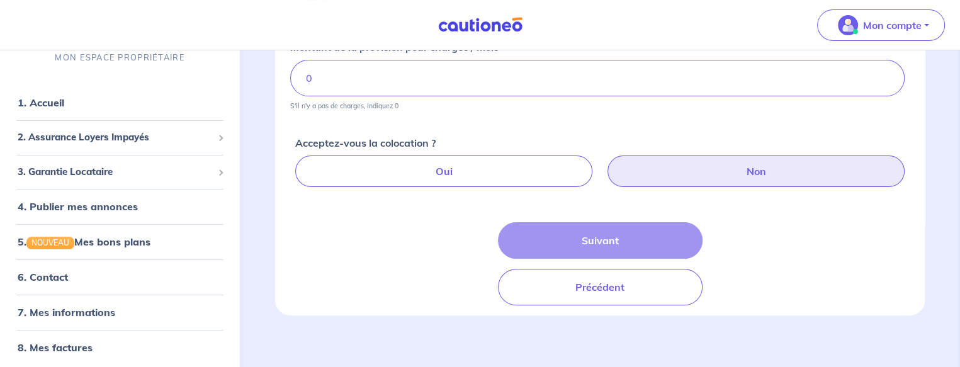
click at [751, 173] on label "Non" at bounding box center [756, 171] width 297 height 31
click at [607, 164] on input "Non" at bounding box center [603, 160] width 8 height 8
radio input "true"
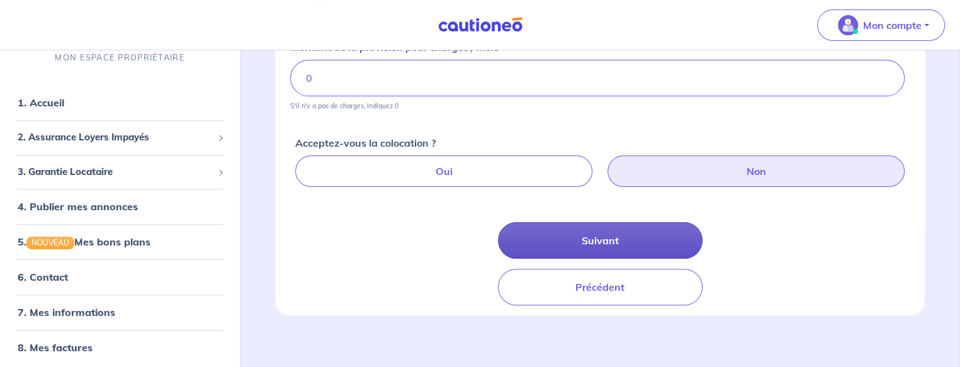
click at [604, 243] on button "Suivant" at bounding box center [600, 240] width 205 height 37
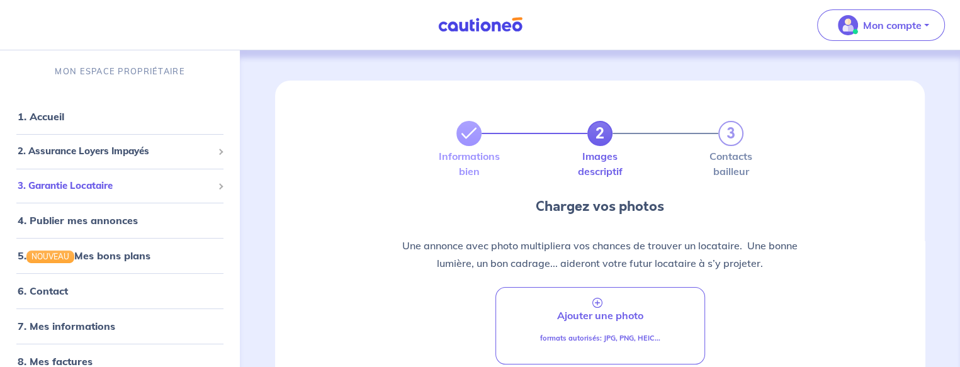
click at [99, 191] on span "3. Garantie Locataire" at bounding box center [115, 186] width 195 height 14
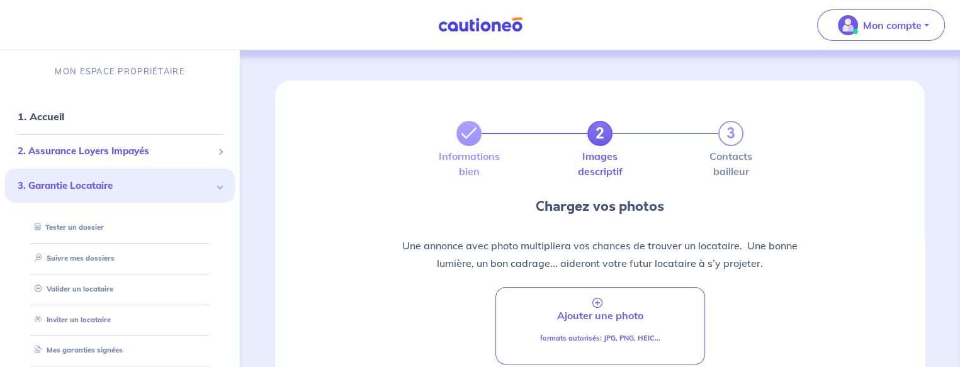
click at [110, 154] on span "2. Assurance Loyers Impayés" at bounding box center [115, 151] width 195 height 14
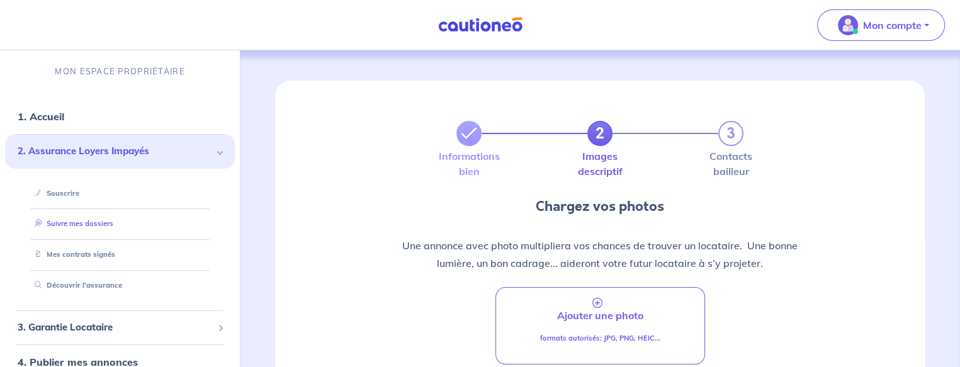
click at [96, 223] on link "Suivre mes dossiers" at bounding box center [72, 223] width 84 height 9
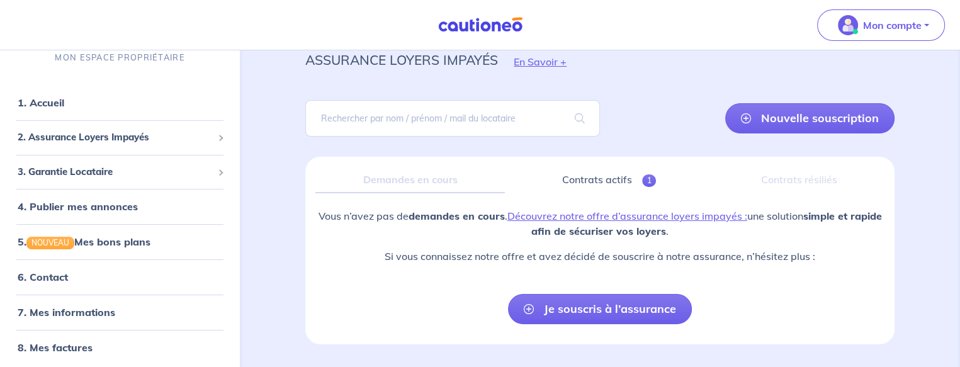
scroll to position [84, 0]
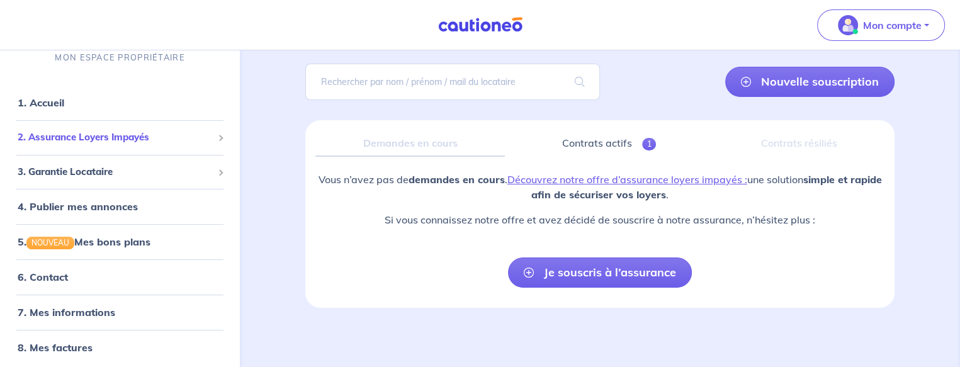
click at [110, 135] on span "2. Assurance Loyers Impayés" at bounding box center [115, 137] width 195 height 14
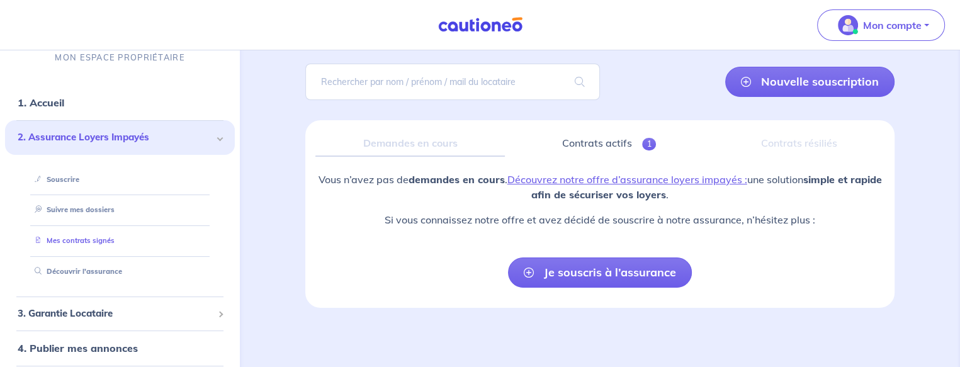
click at [96, 242] on link "Mes contrats signés" at bounding box center [72, 241] width 85 height 9
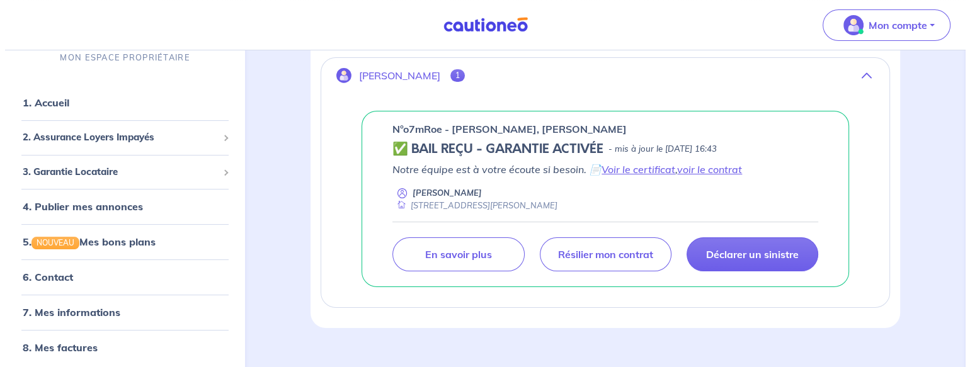
scroll to position [239, 0]
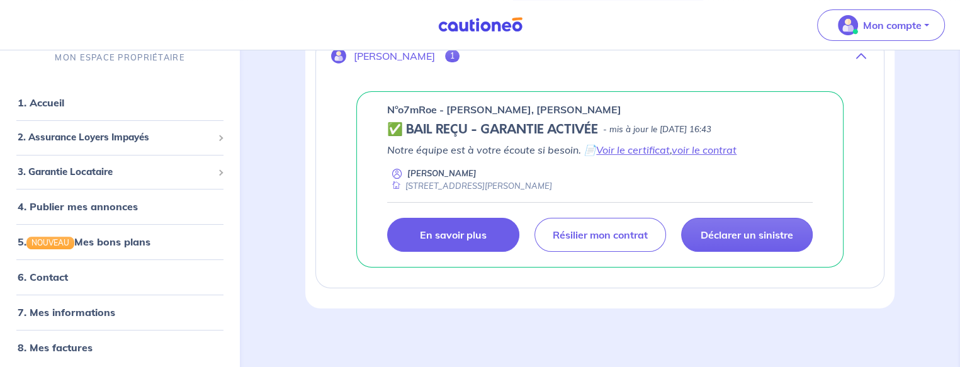
click at [433, 231] on p "En savoir plus" at bounding box center [453, 235] width 67 height 13
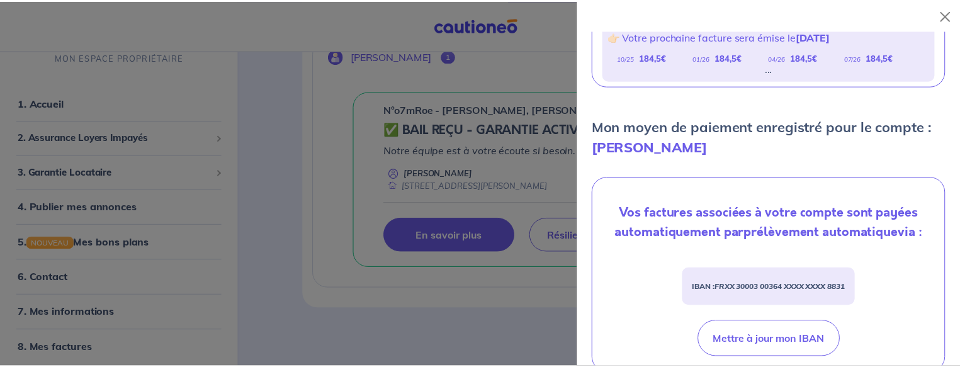
scroll to position [283, 0]
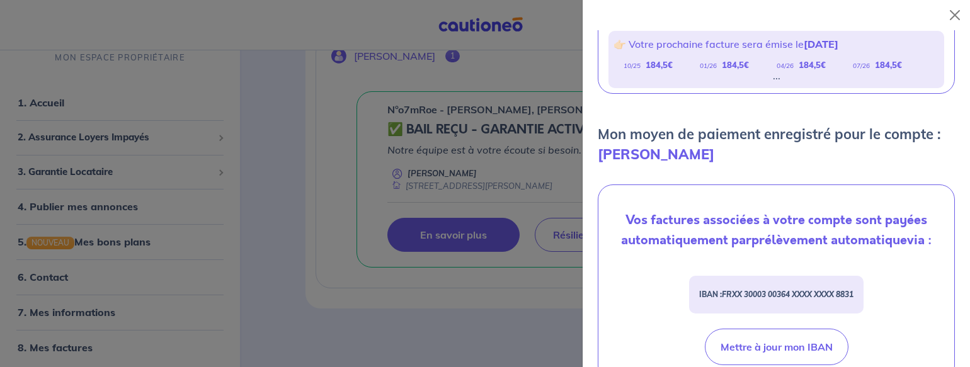
click at [331, 201] on div at bounding box center [485, 183] width 970 height 367
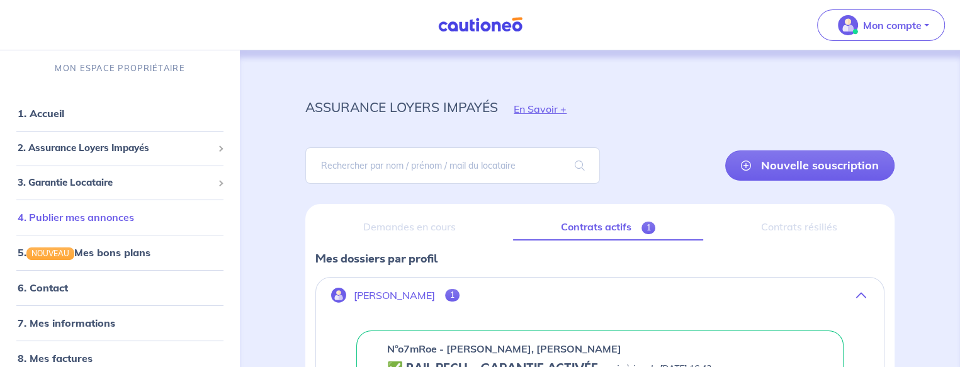
scroll to position [4, 0]
click at [88, 320] on link "7. Mes informations" at bounding box center [65, 321] width 94 height 13
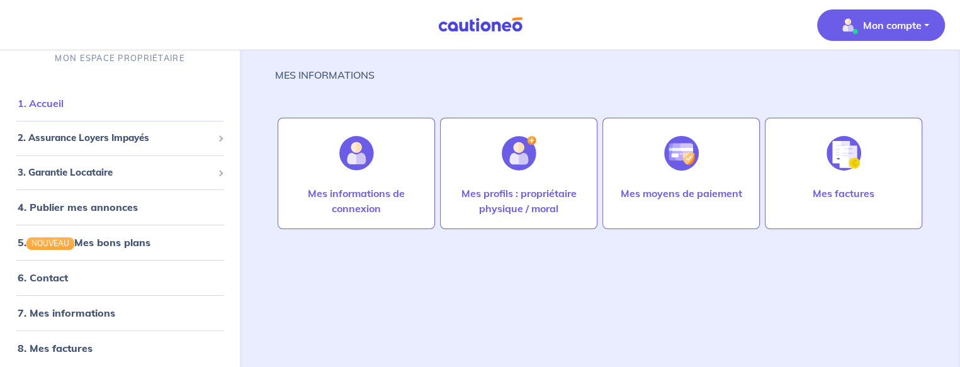
click at [59, 107] on link "1. Accueil" at bounding box center [41, 103] width 46 height 13
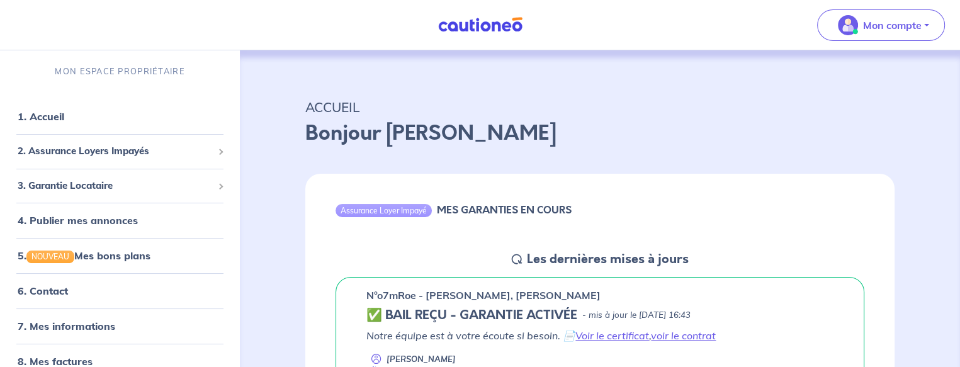
scroll to position [167, 0]
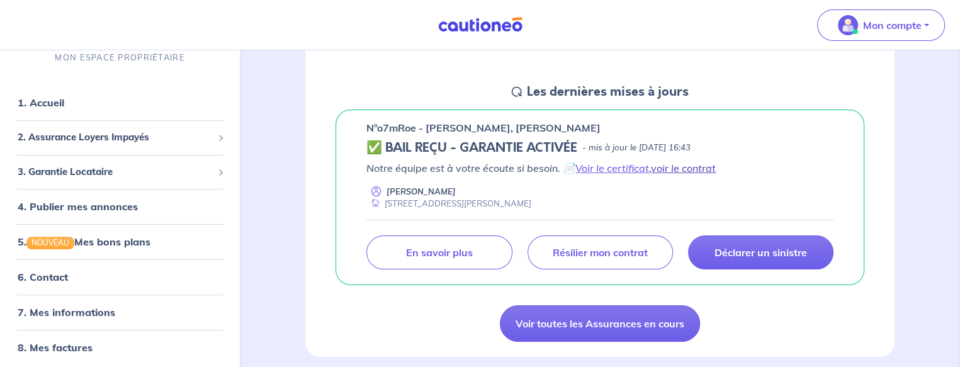
click at [672, 171] on link "voir le contrat" at bounding box center [683, 168] width 65 height 13
